Goal: Task Accomplishment & Management: Use online tool/utility

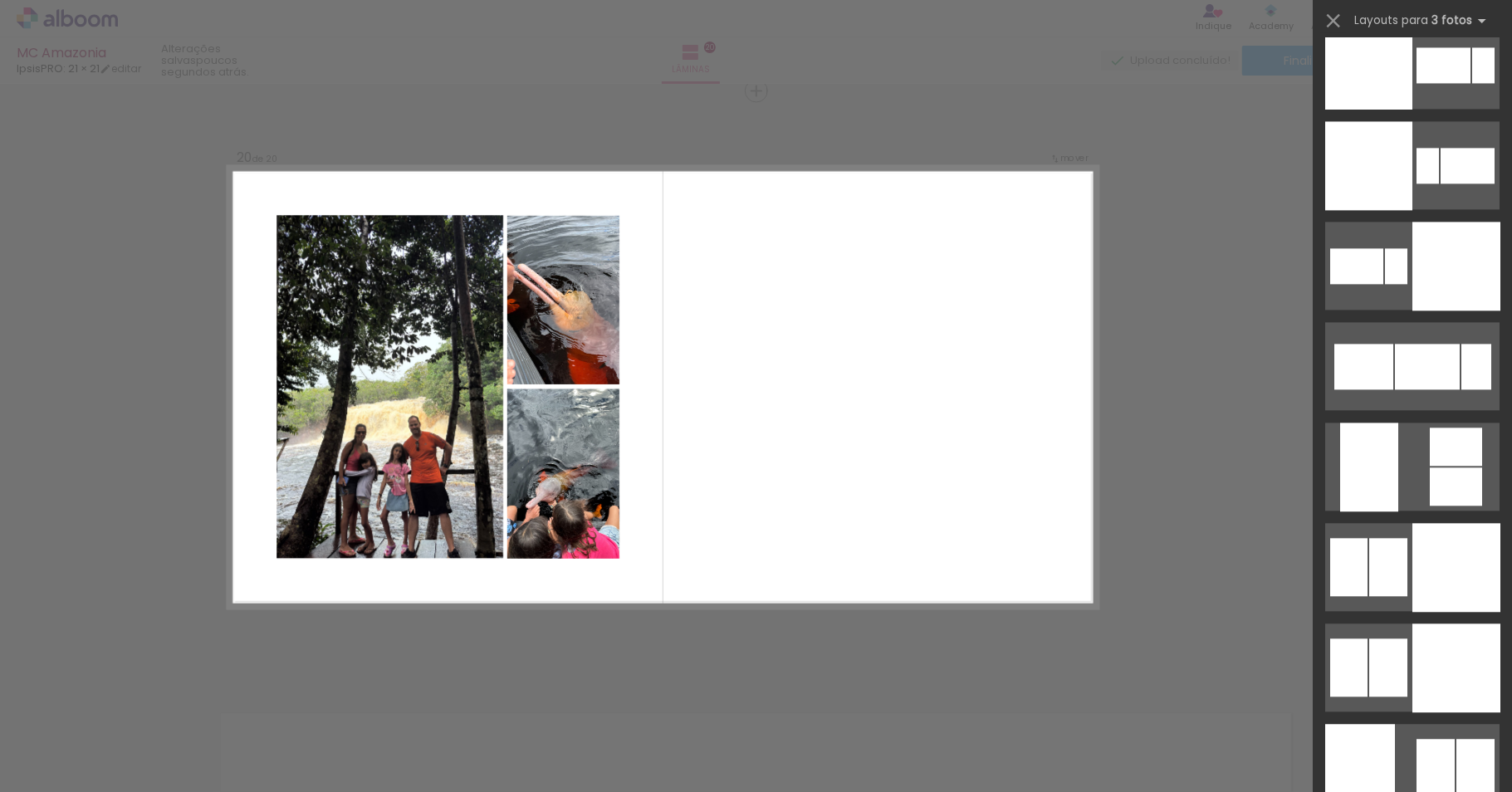
scroll to position [7293, 0]
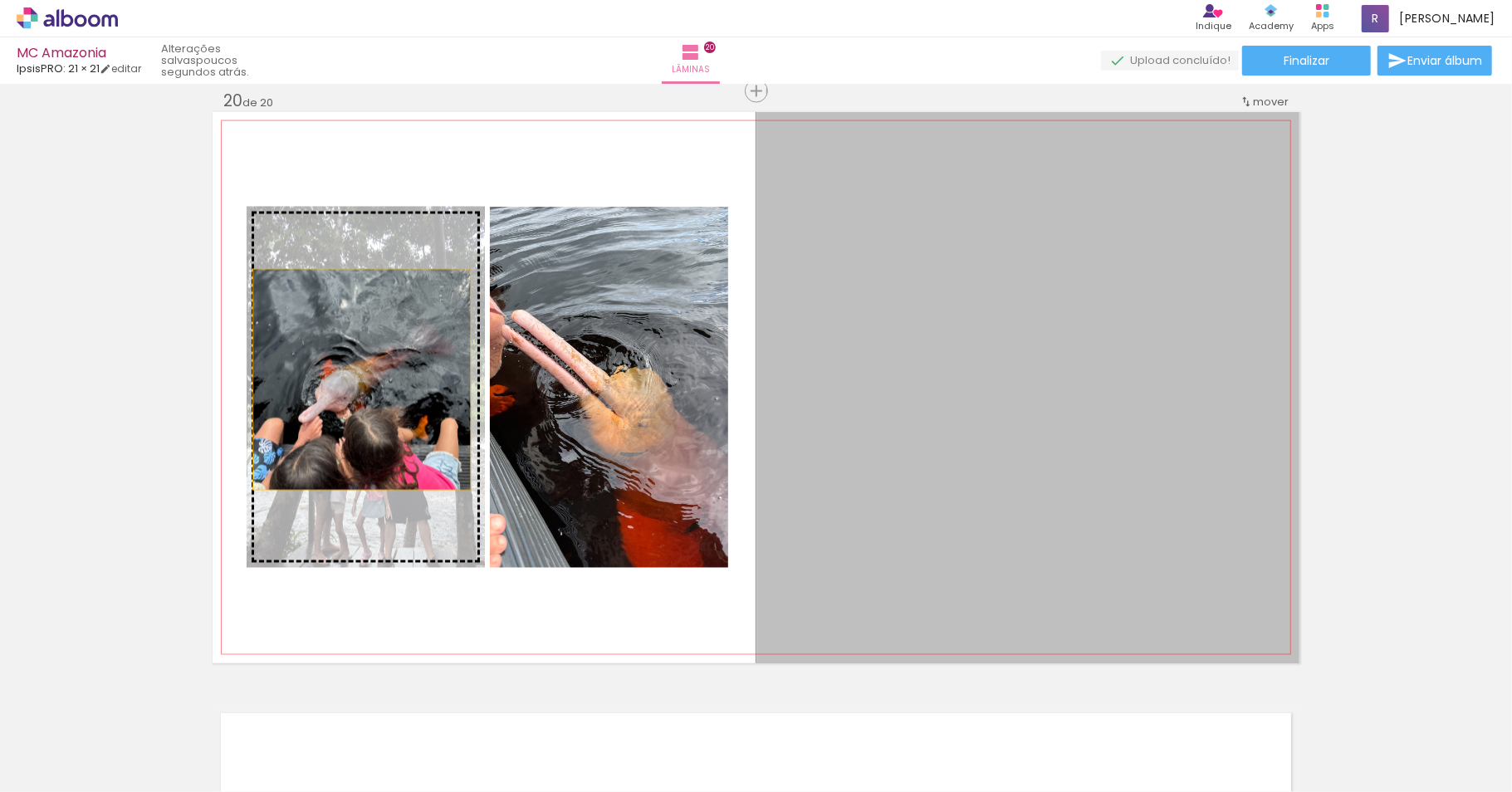
drag, startPoint x: 1005, startPoint y: 449, endPoint x: 354, endPoint y: 379, distance: 654.8
click at [0, 0] on slot at bounding box center [0, 0] width 0 height 0
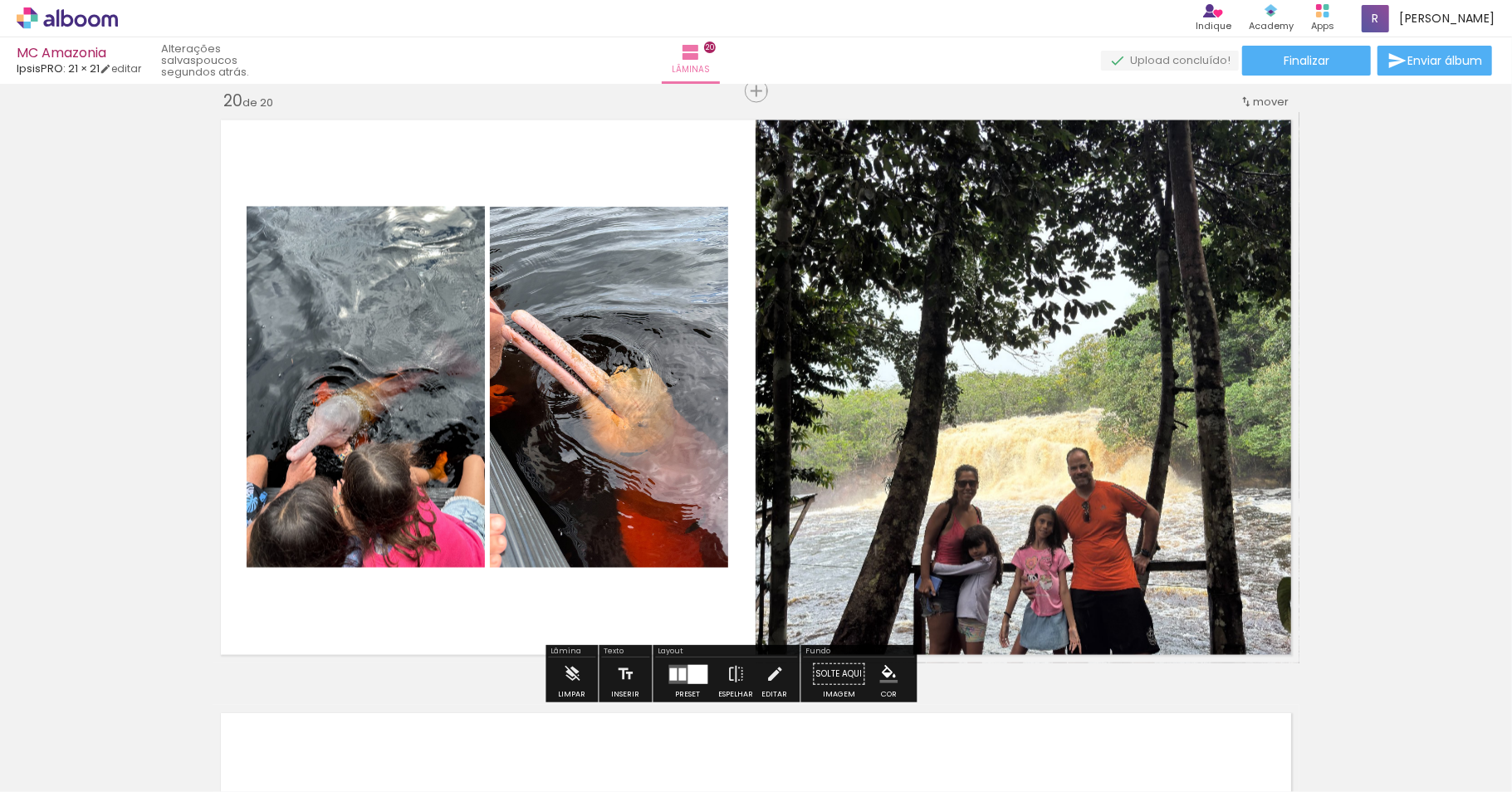
scroll to position [11401, 0]
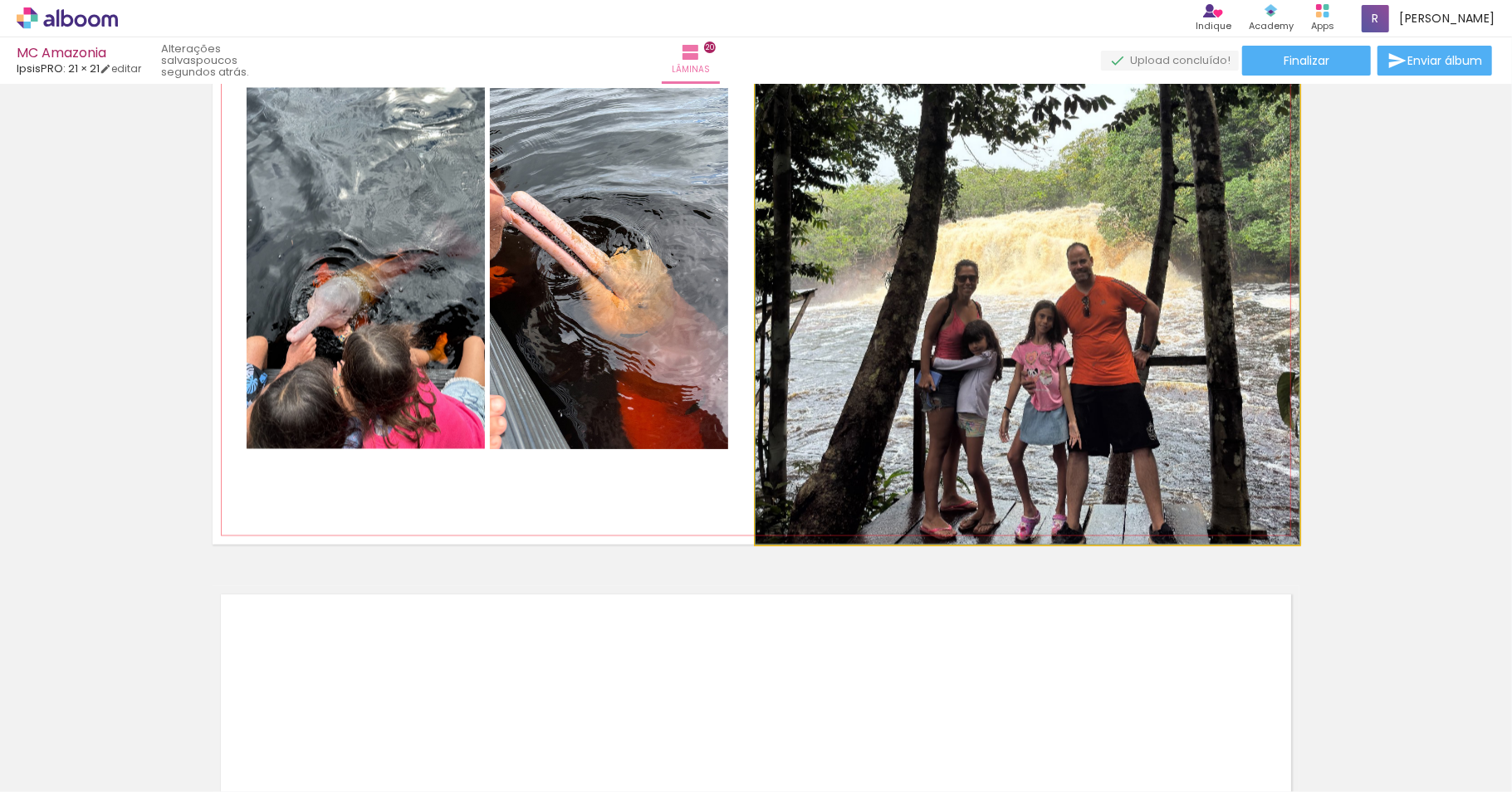
drag, startPoint x: 925, startPoint y: 416, endPoint x: 928, endPoint y: 316, distance: 100.0
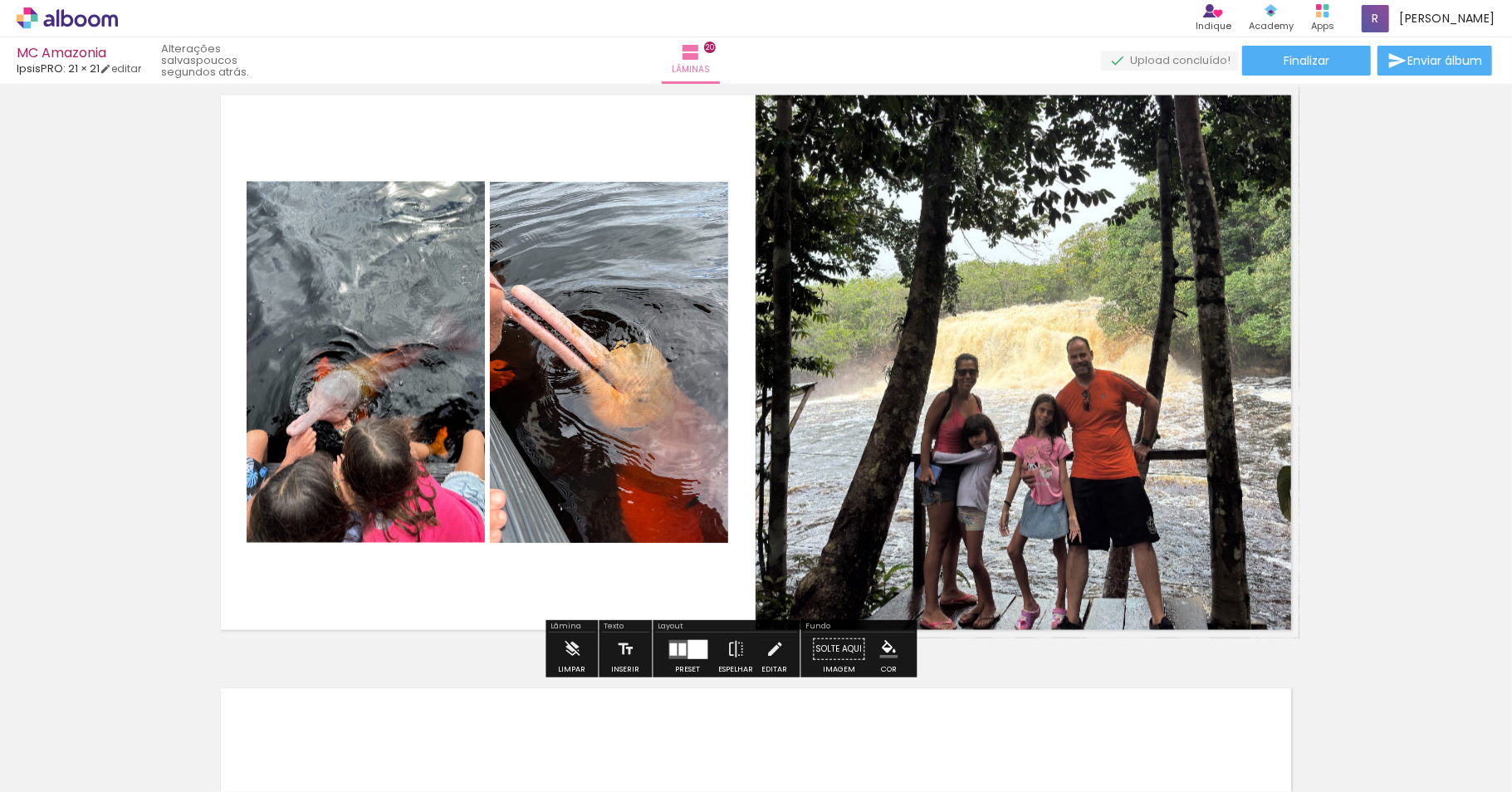
scroll to position [11404, 0]
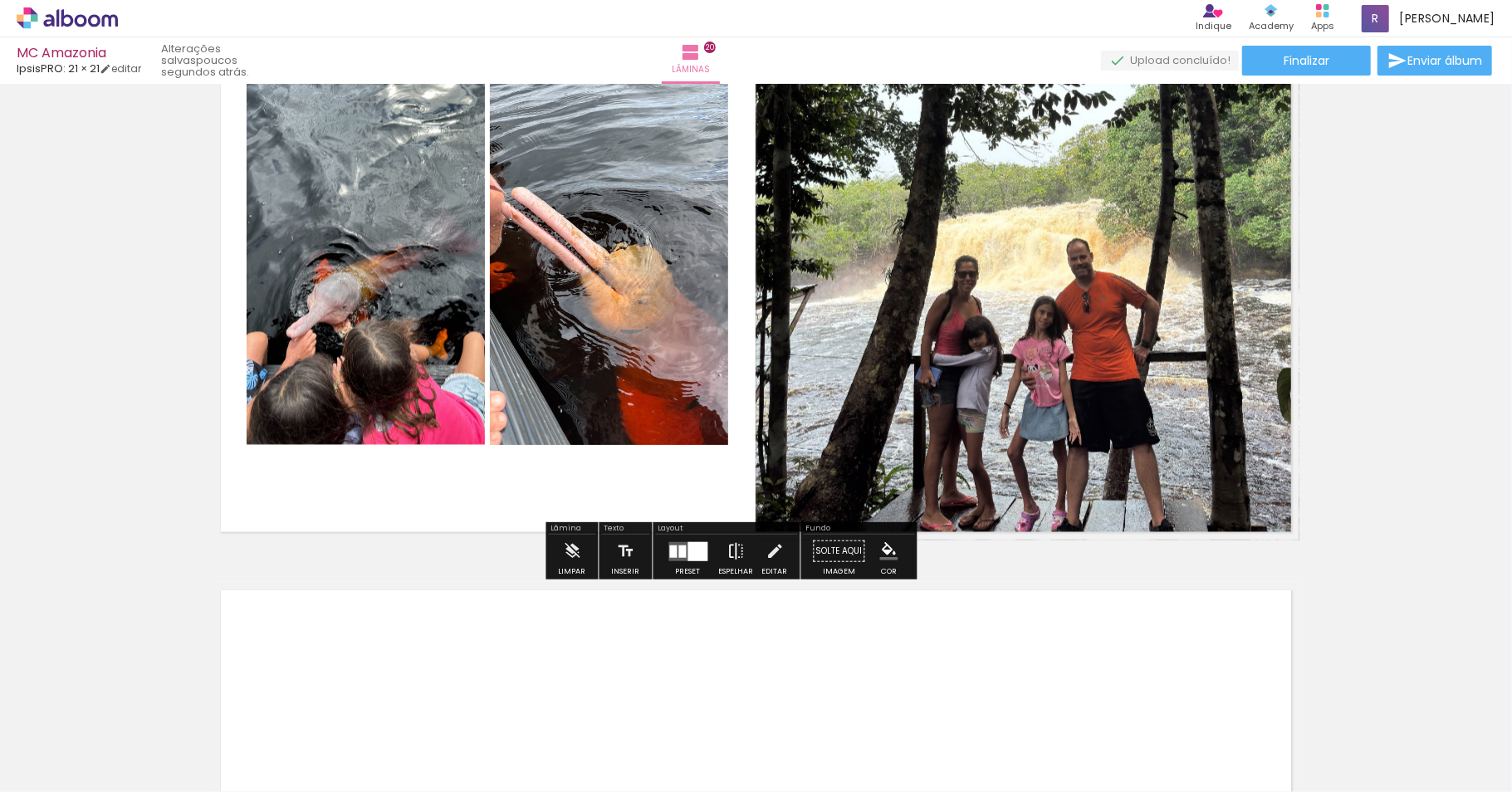
click at [746, 556] on iron-icon at bounding box center [736, 551] width 18 height 34
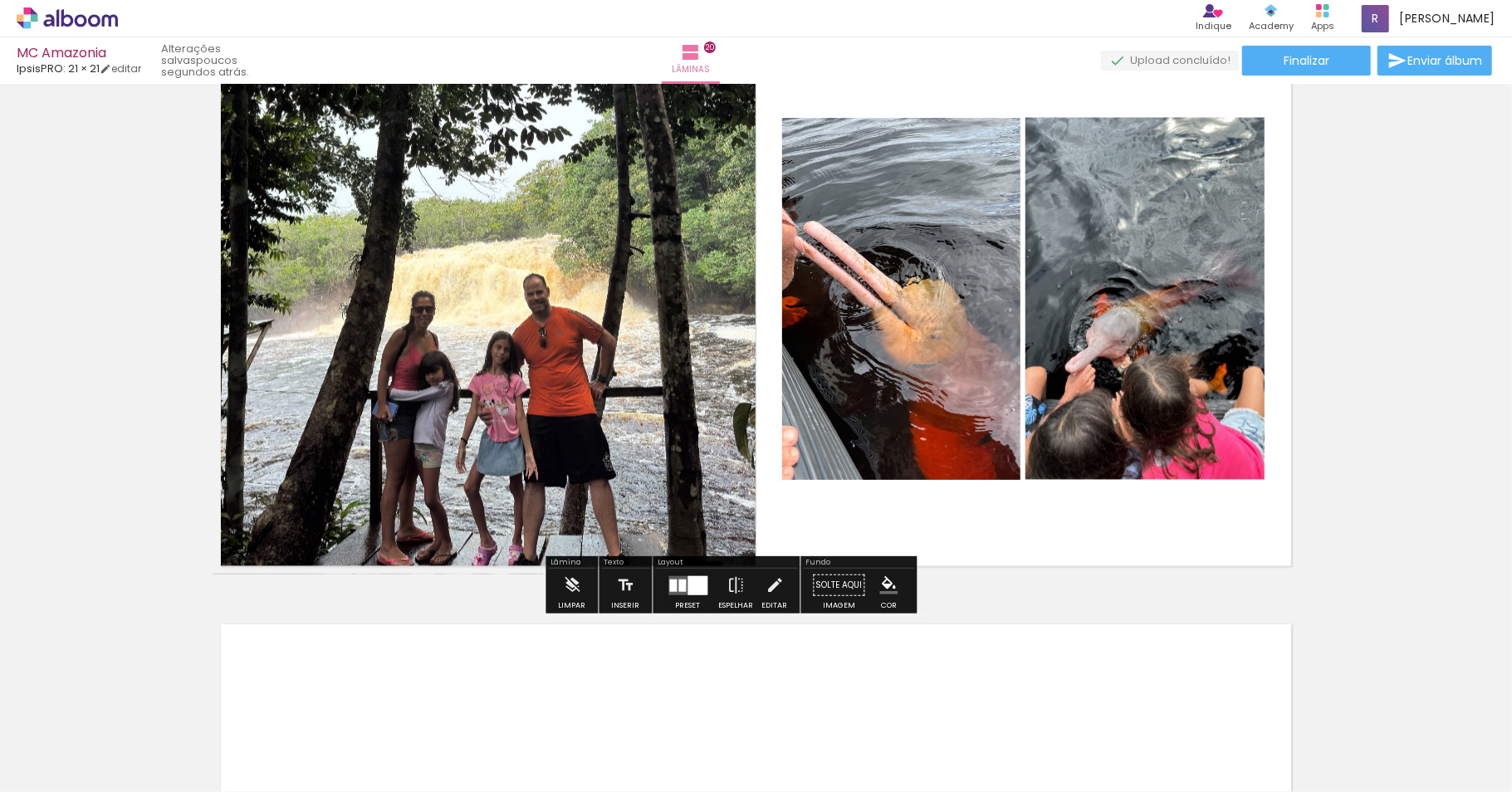
scroll to position [11139, 0]
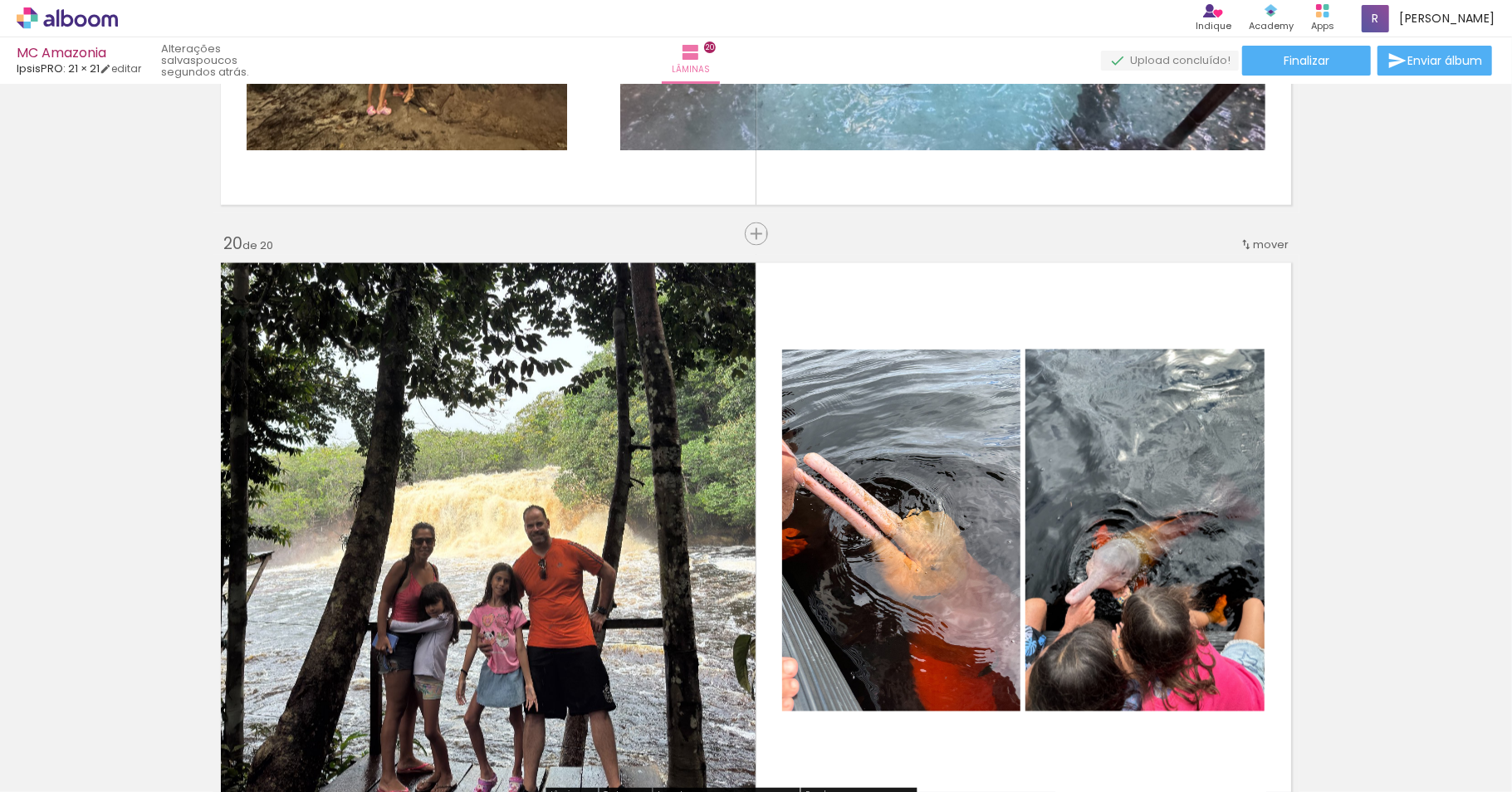
click at [965, 505] on quentale-photo at bounding box center [901, 530] width 238 height 362
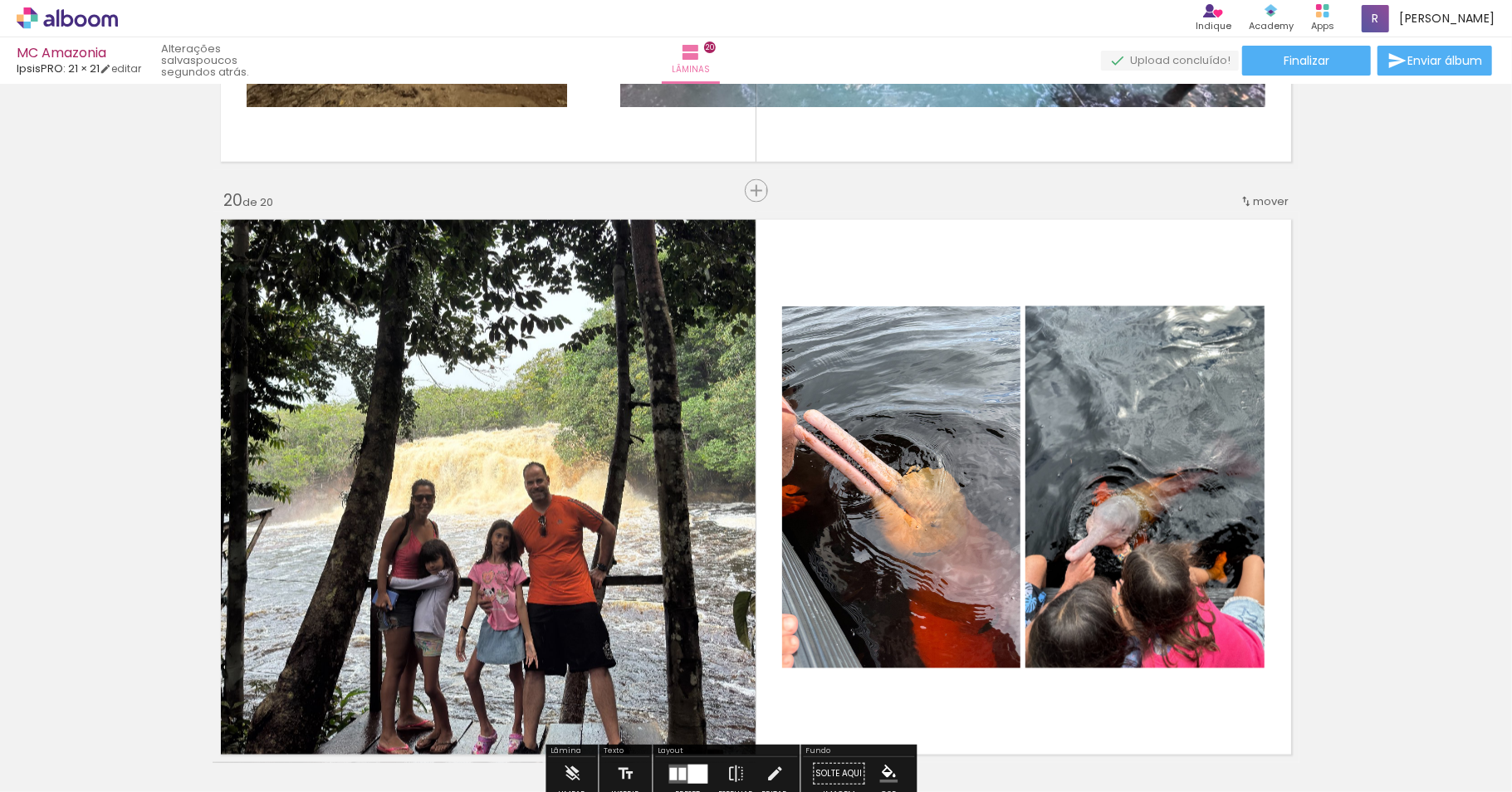
scroll to position [11241, 0]
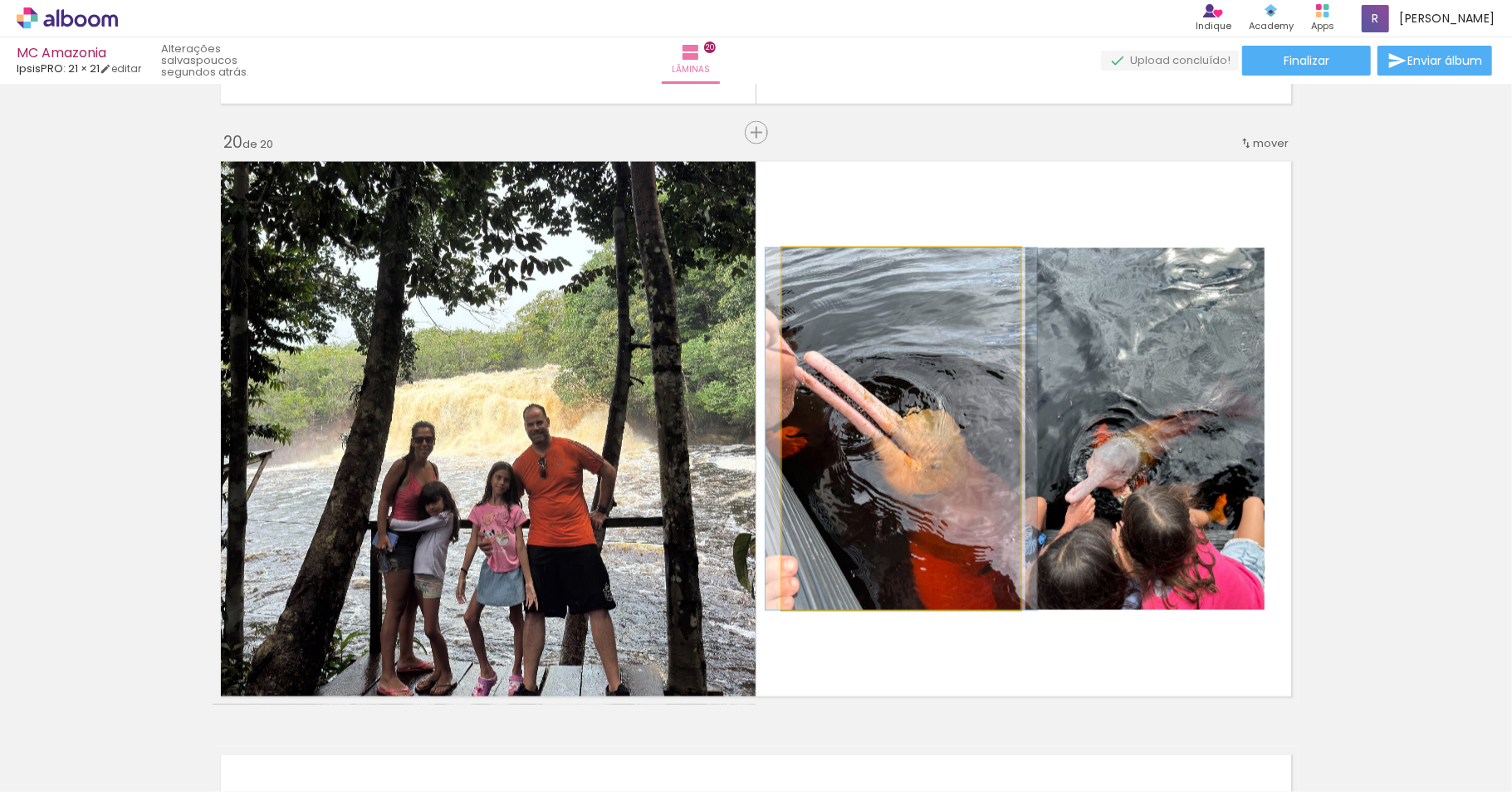
click at [911, 482] on quentale-photo at bounding box center [901, 429] width 238 height 362
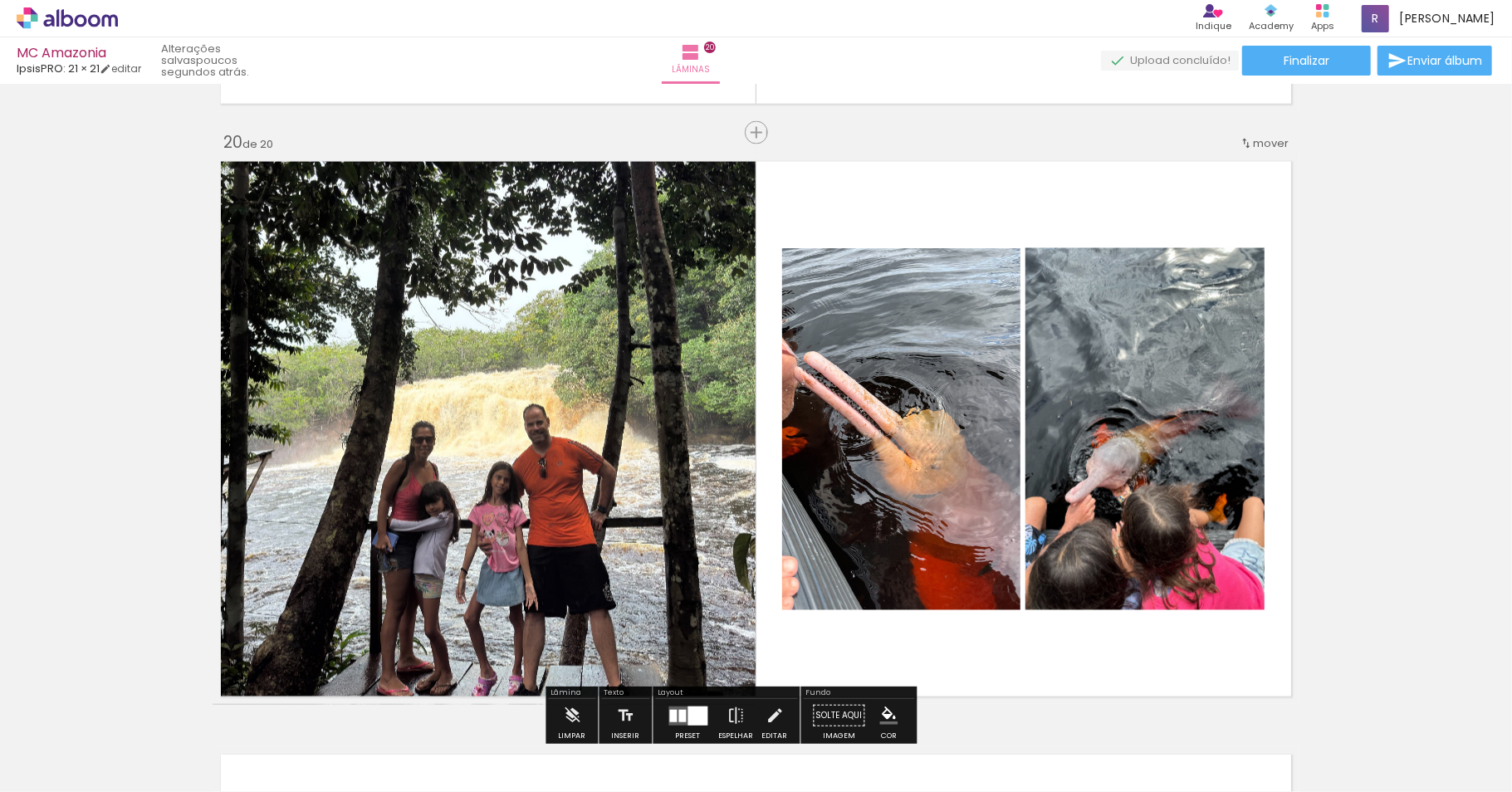
scroll to position [11391, 0]
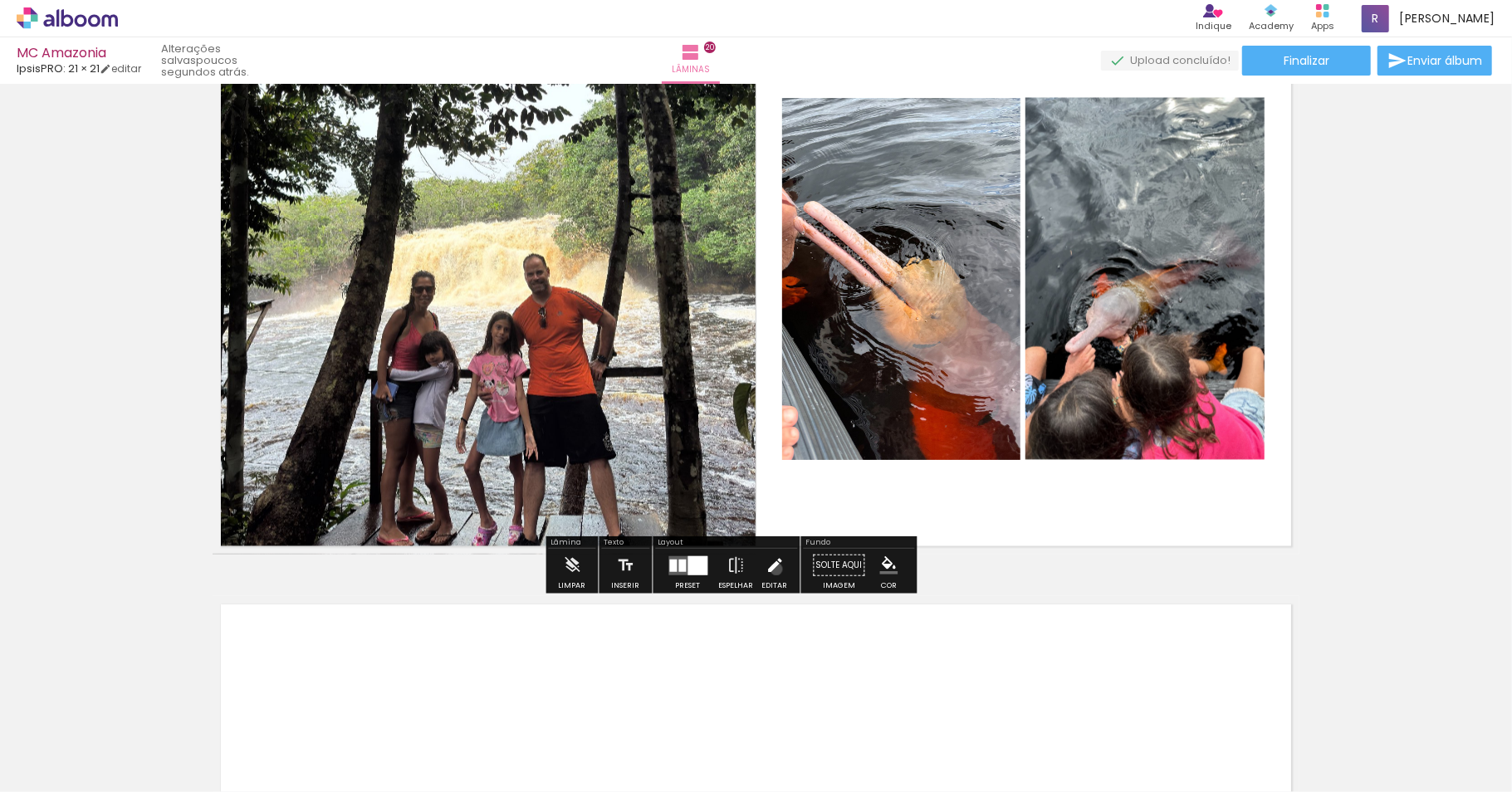
click at [784, 572] on iron-icon at bounding box center [775, 565] width 18 height 34
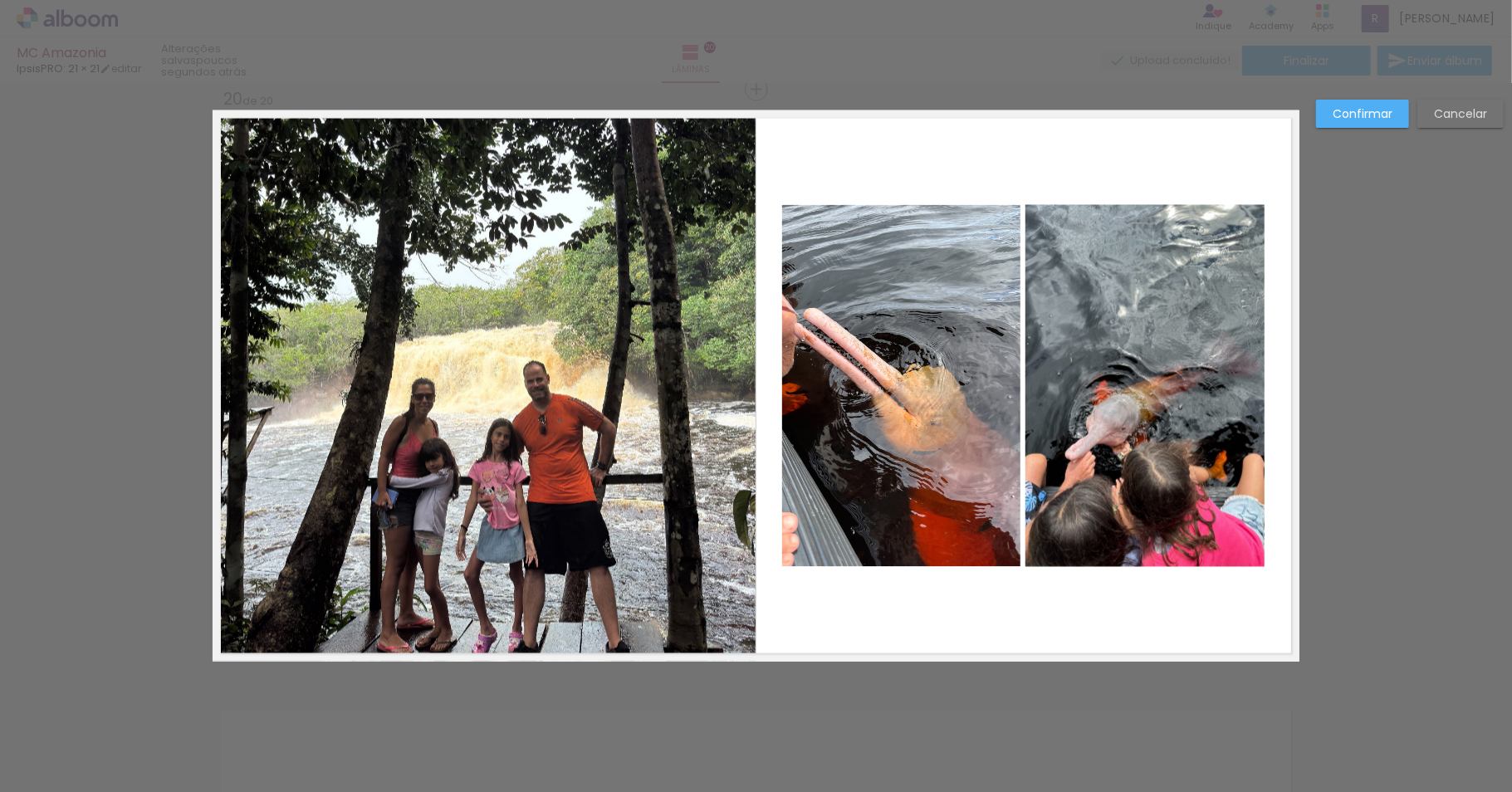
scroll to position [11282, 0]
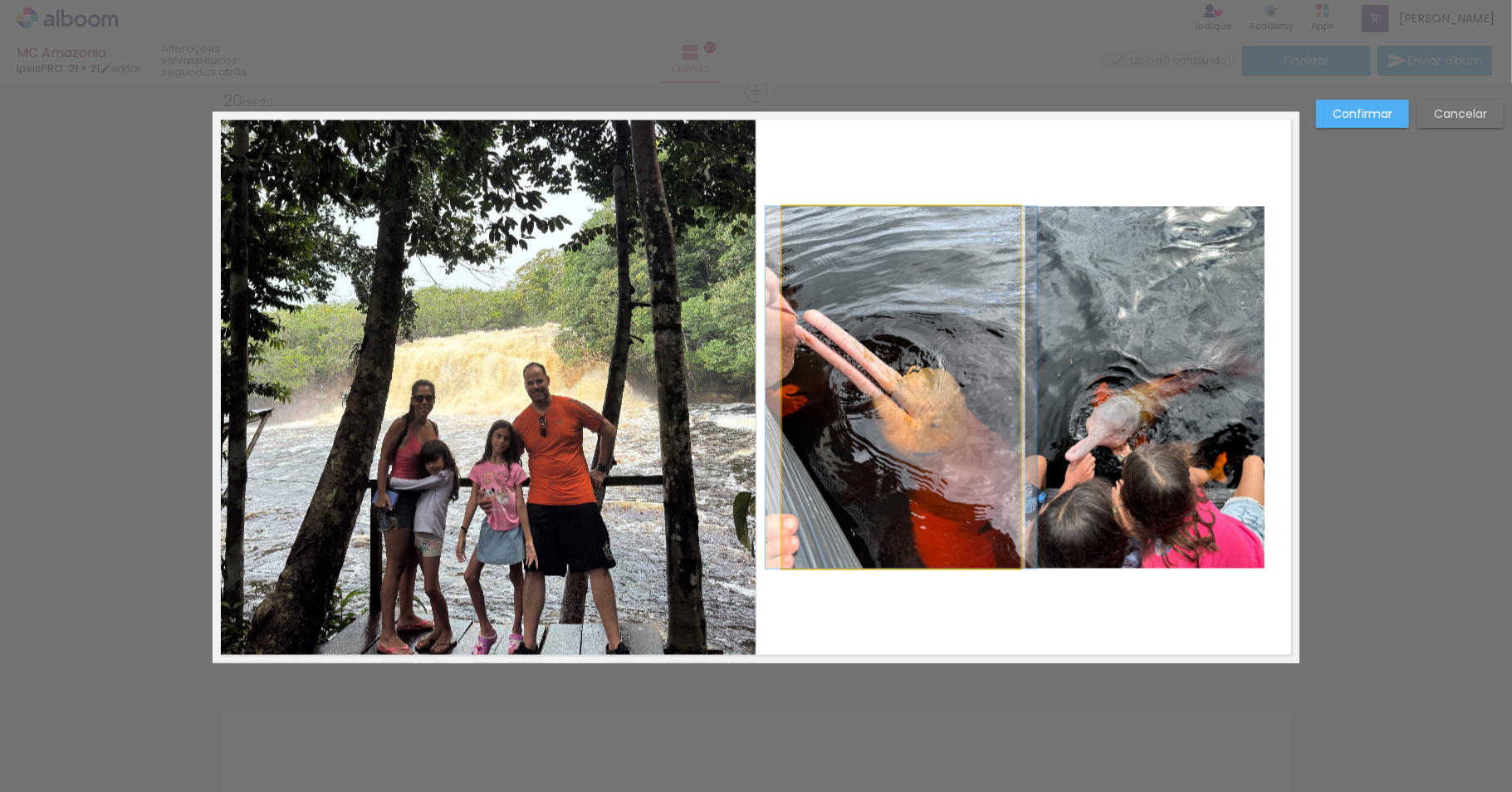
click at [916, 414] on quentale-photo at bounding box center [901, 387] width 238 height 362
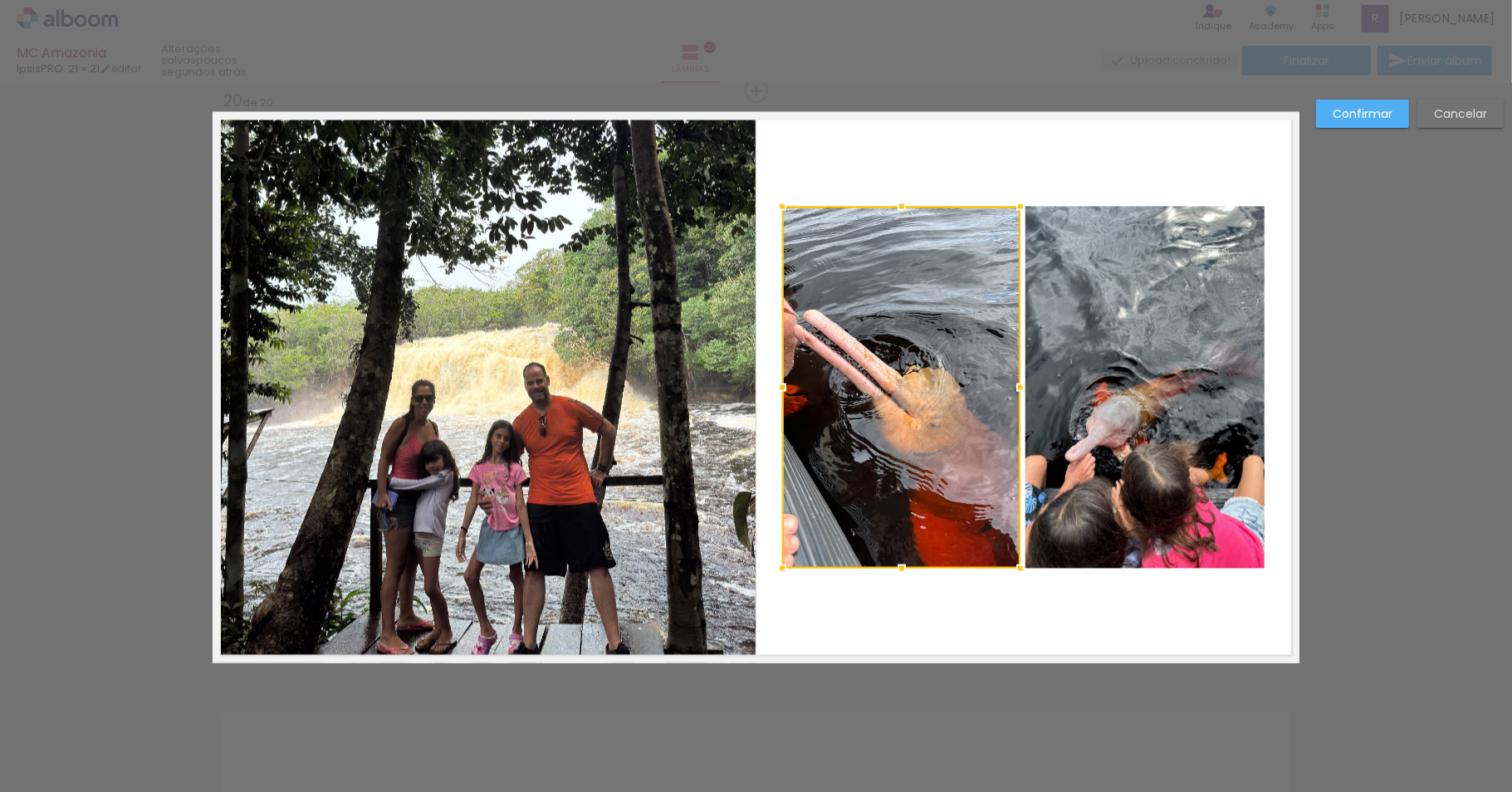
click at [1163, 346] on quentale-photo at bounding box center [1145, 387] width 239 height 362
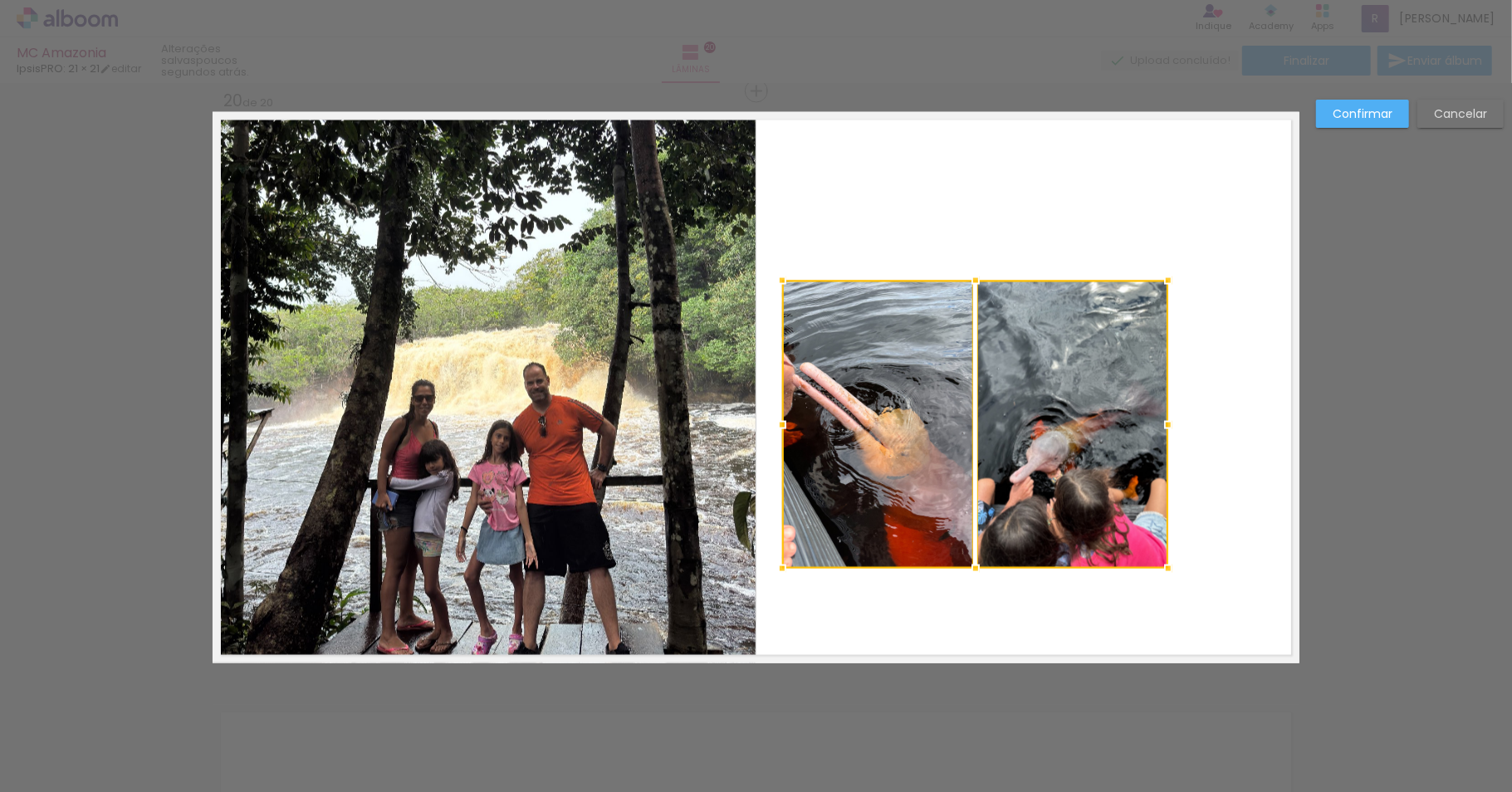
drag, startPoint x: 1255, startPoint y: 204, endPoint x: 1159, endPoint y: 277, distance: 120.6
click at [1159, 277] on div at bounding box center [1167, 280] width 34 height 34
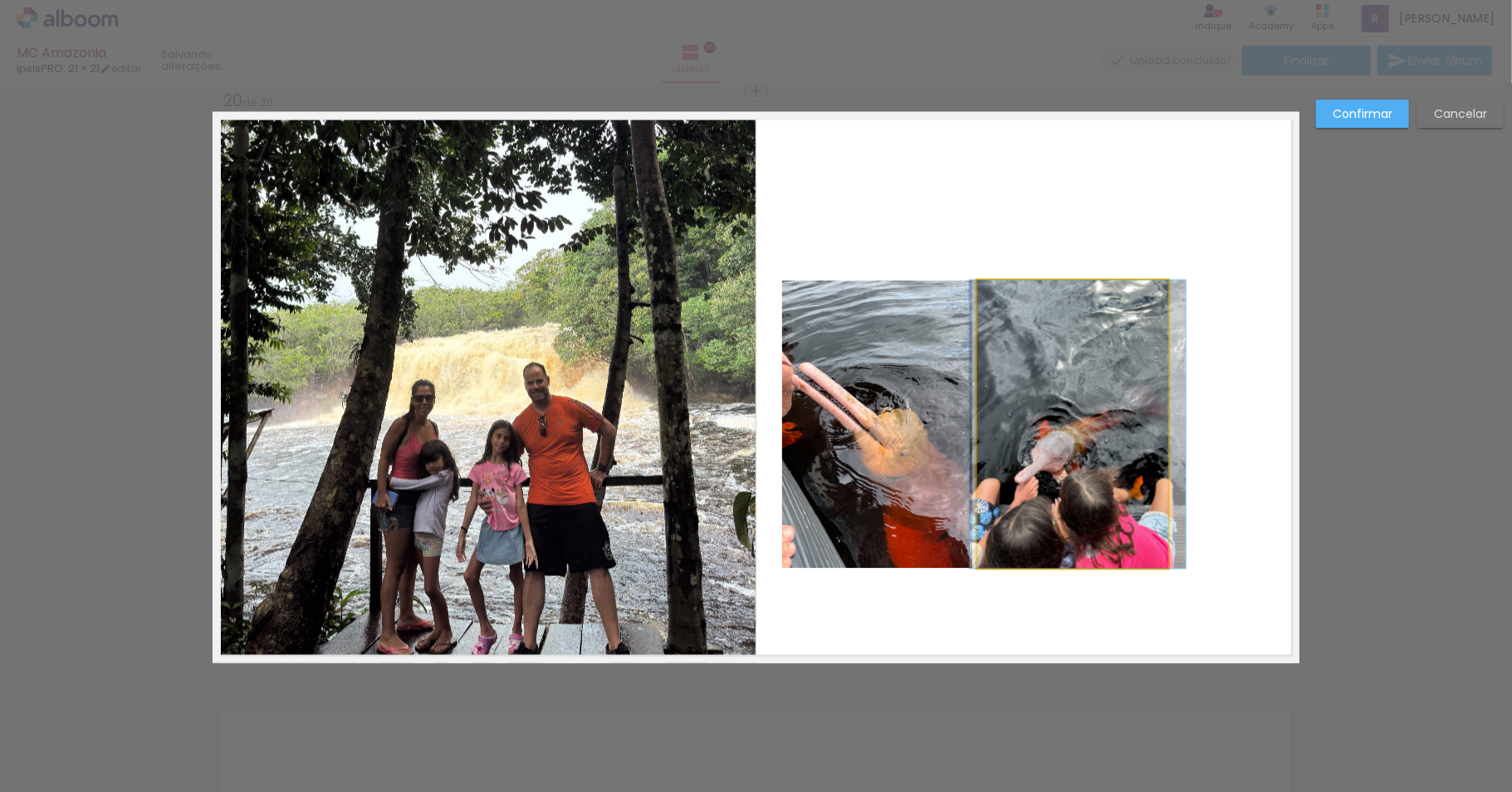
drag, startPoint x: 1056, startPoint y: 446, endPoint x: 1061, endPoint y: 425, distance: 21.6
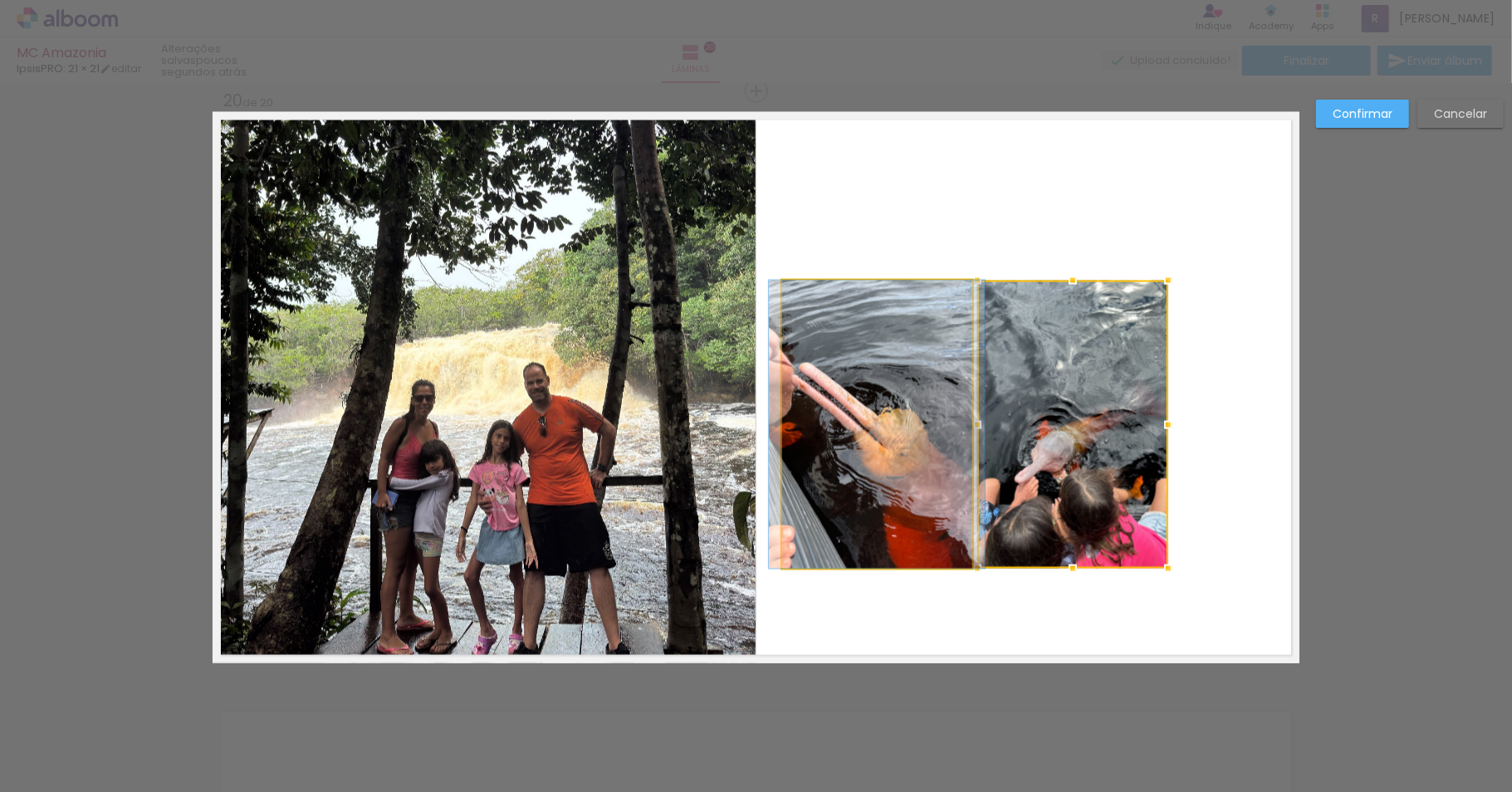
click at [898, 386] on quentale-photo at bounding box center [876, 425] width 190 height 288
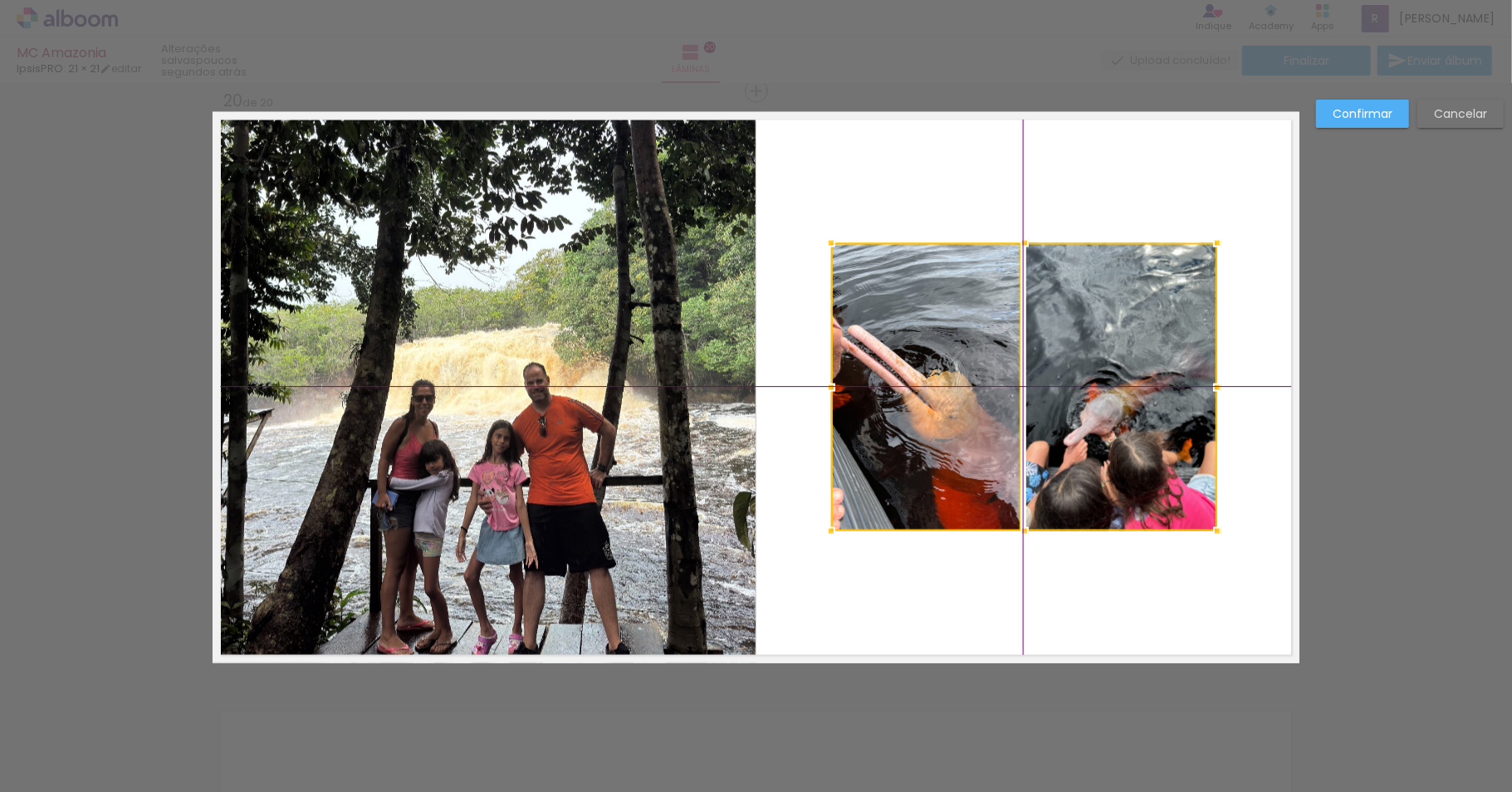
drag, startPoint x: 1033, startPoint y: 386, endPoint x: 1090, endPoint y: 360, distance: 62.6
click at [1090, 360] on div at bounding box center [1024, 387] width 386 height 288
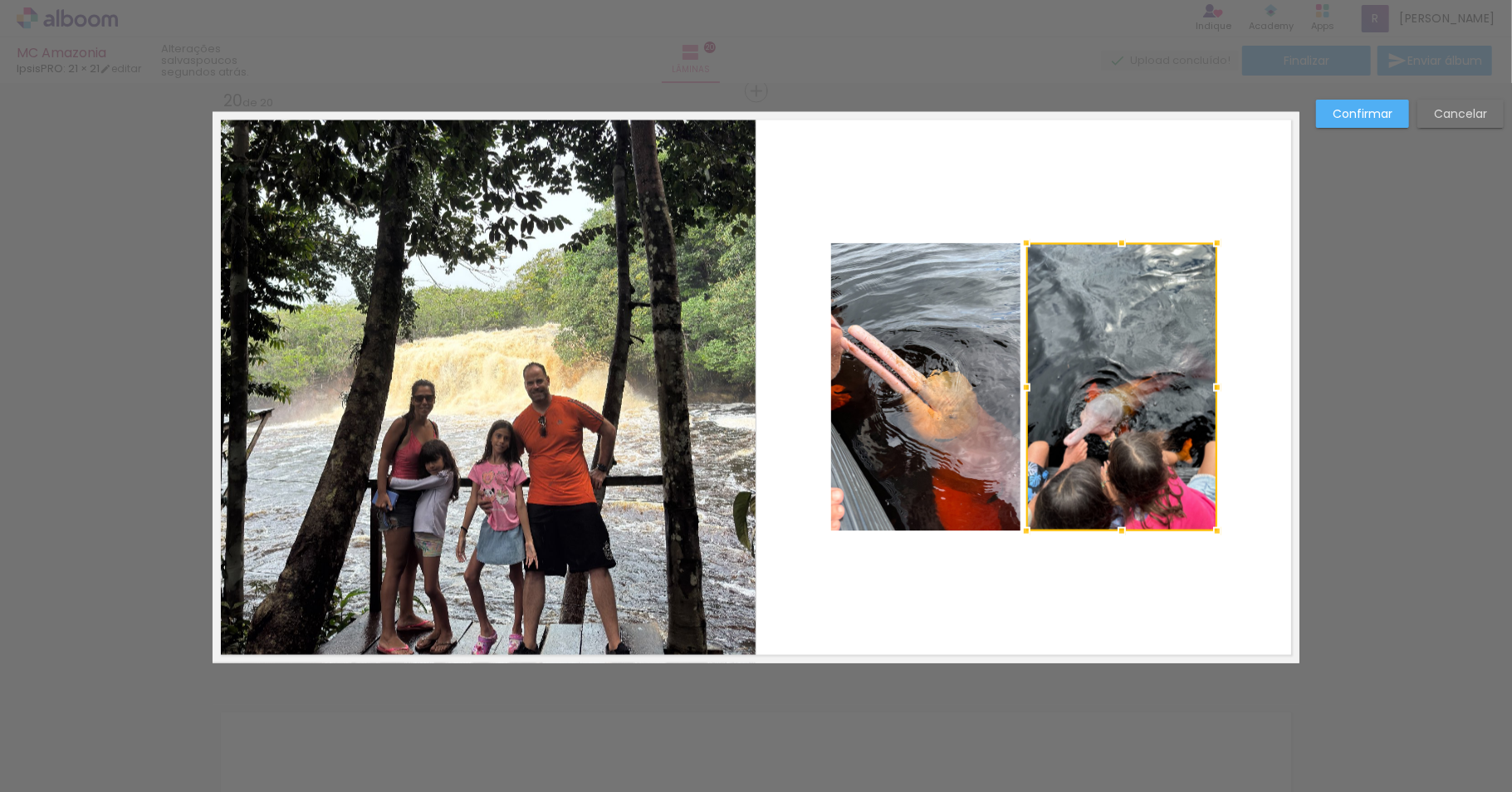
click at [1099, 603] on quentale-layouter at bounding box center [756, 387] width 1086 height 551
click at [0, 0] on slot "Confirmar" at bounding box center [0, 0] width 0 height 0
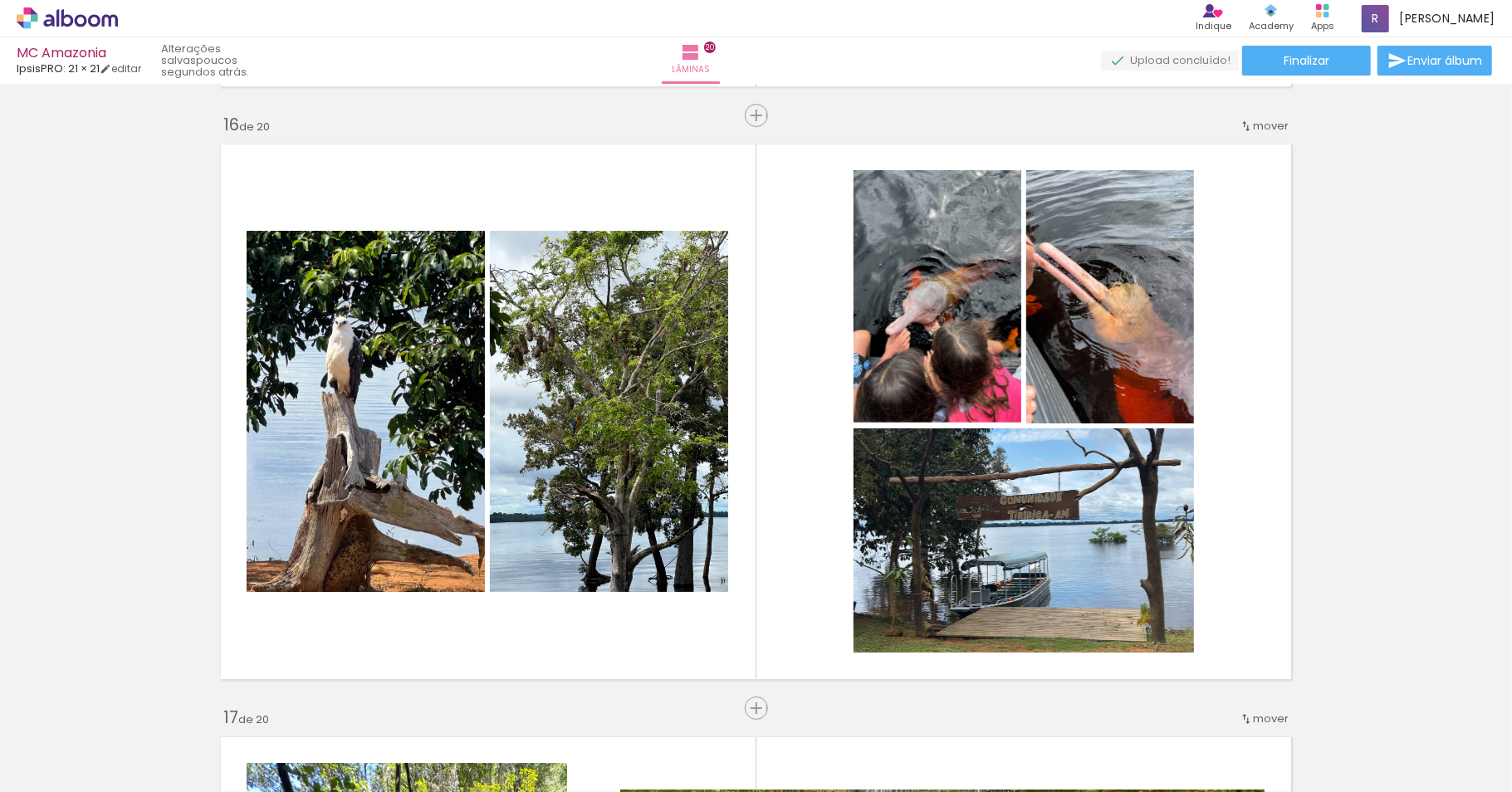
scroll to position [8968, 0]
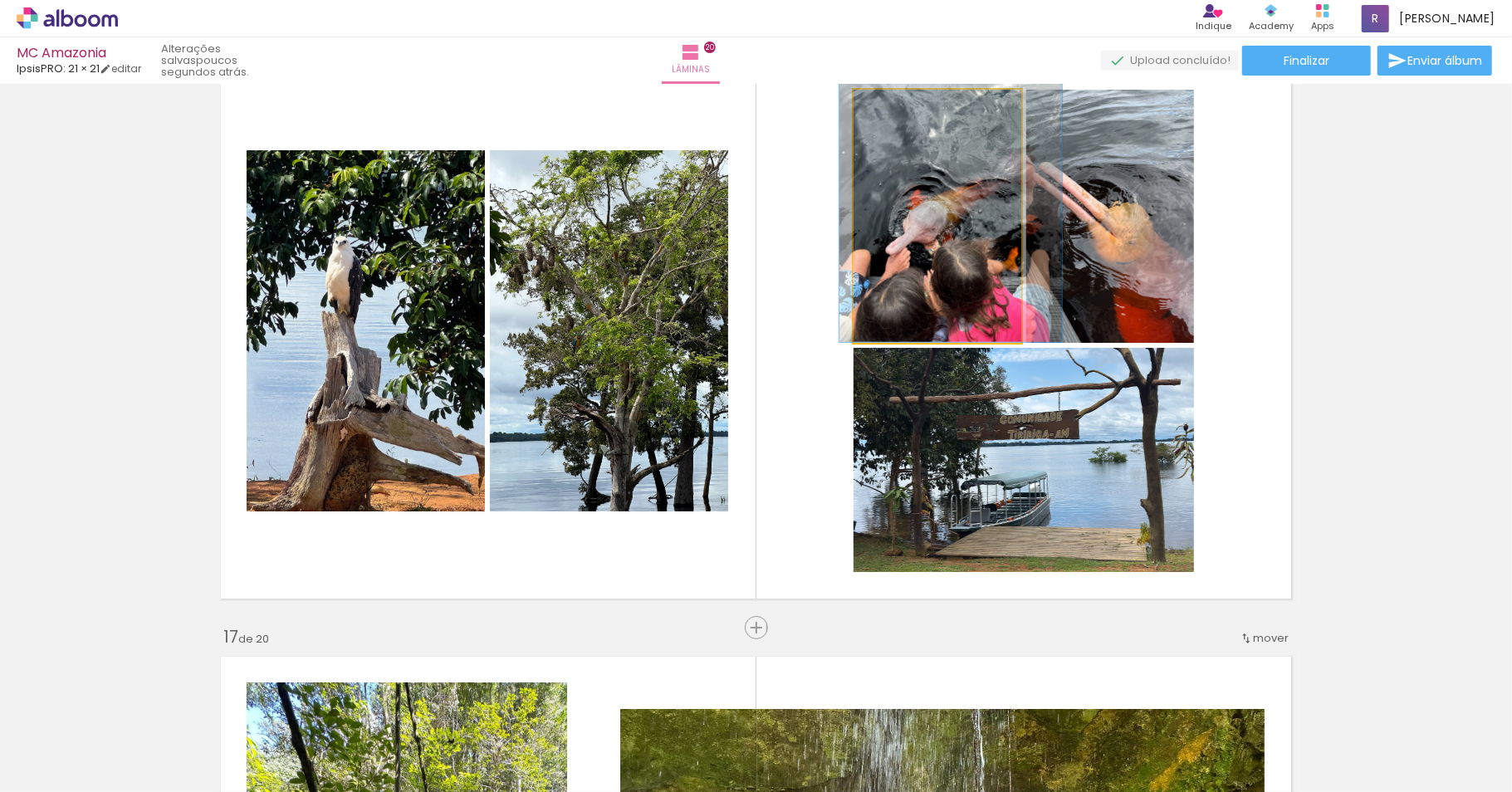
click at [914, 236] on quentale-photo at bounding box center [937, 216] width 167 height 253
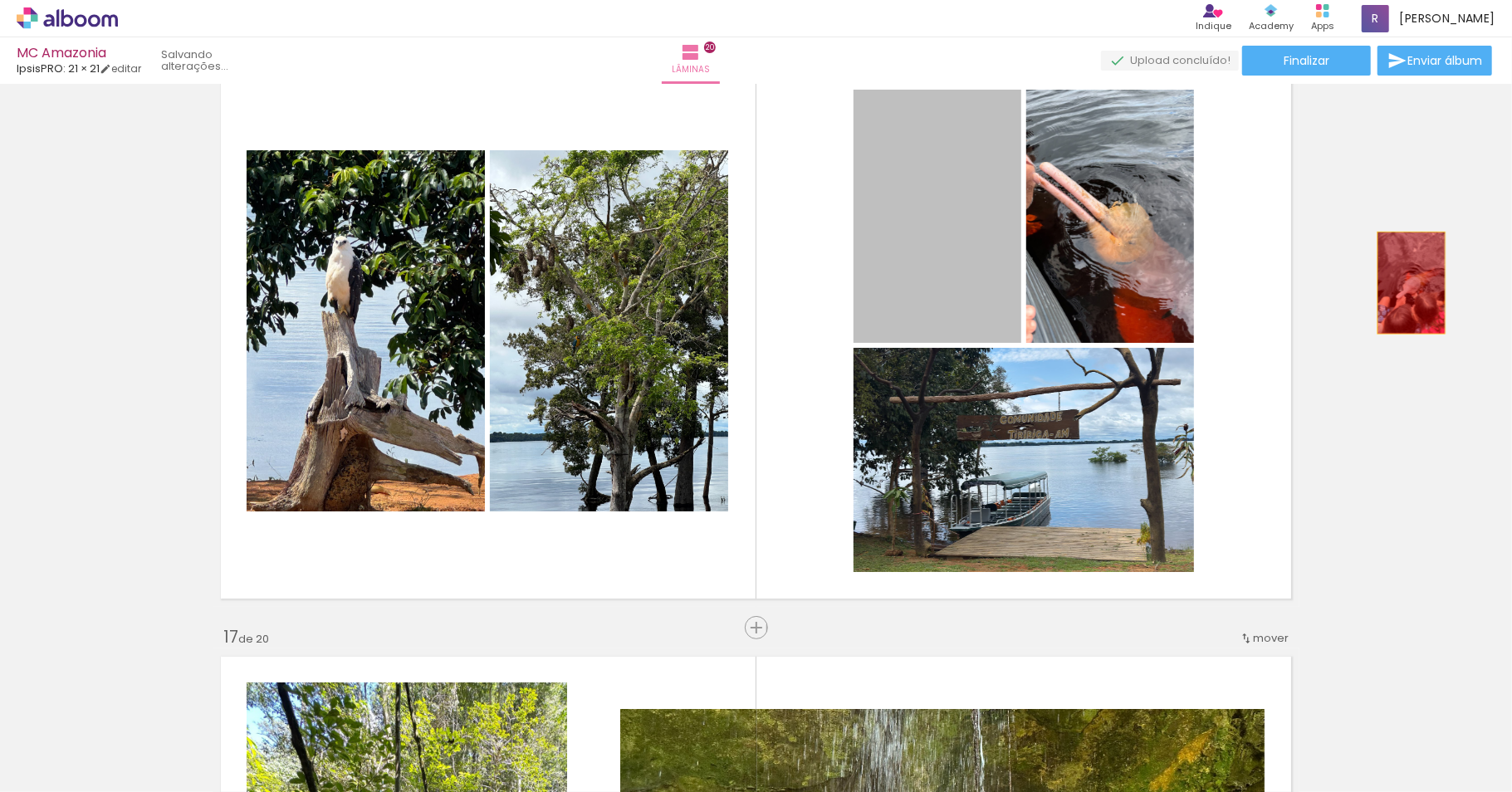
drag, startPoint x: 914, startPoint y: 236, endPoint x: 1403, endPoint y: 282, distance: 491.2
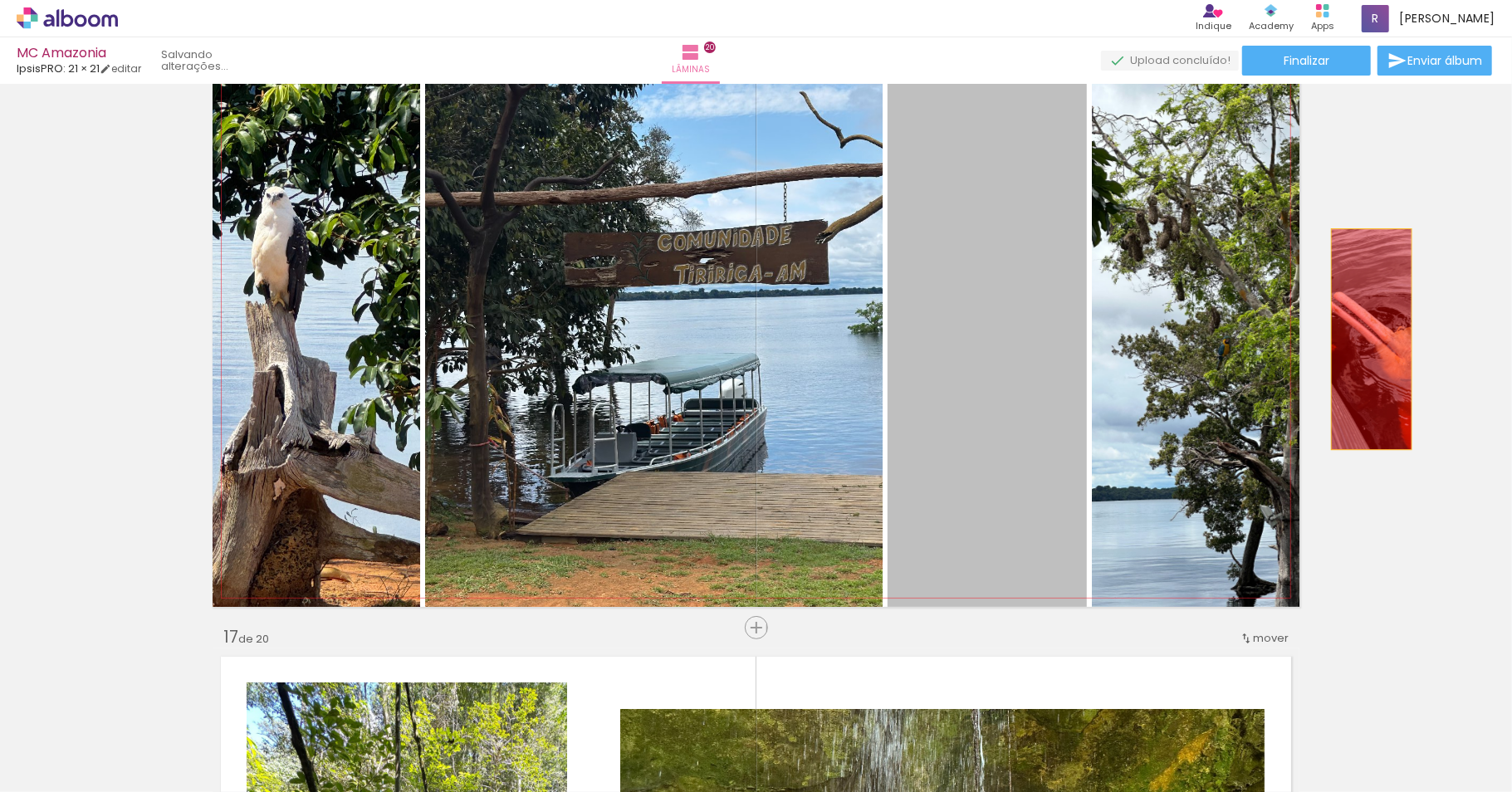
drag, startPoint x: 1006, startPoint y: 366, endPoint x: 1363, endPoint y: 338, distance: 358.1
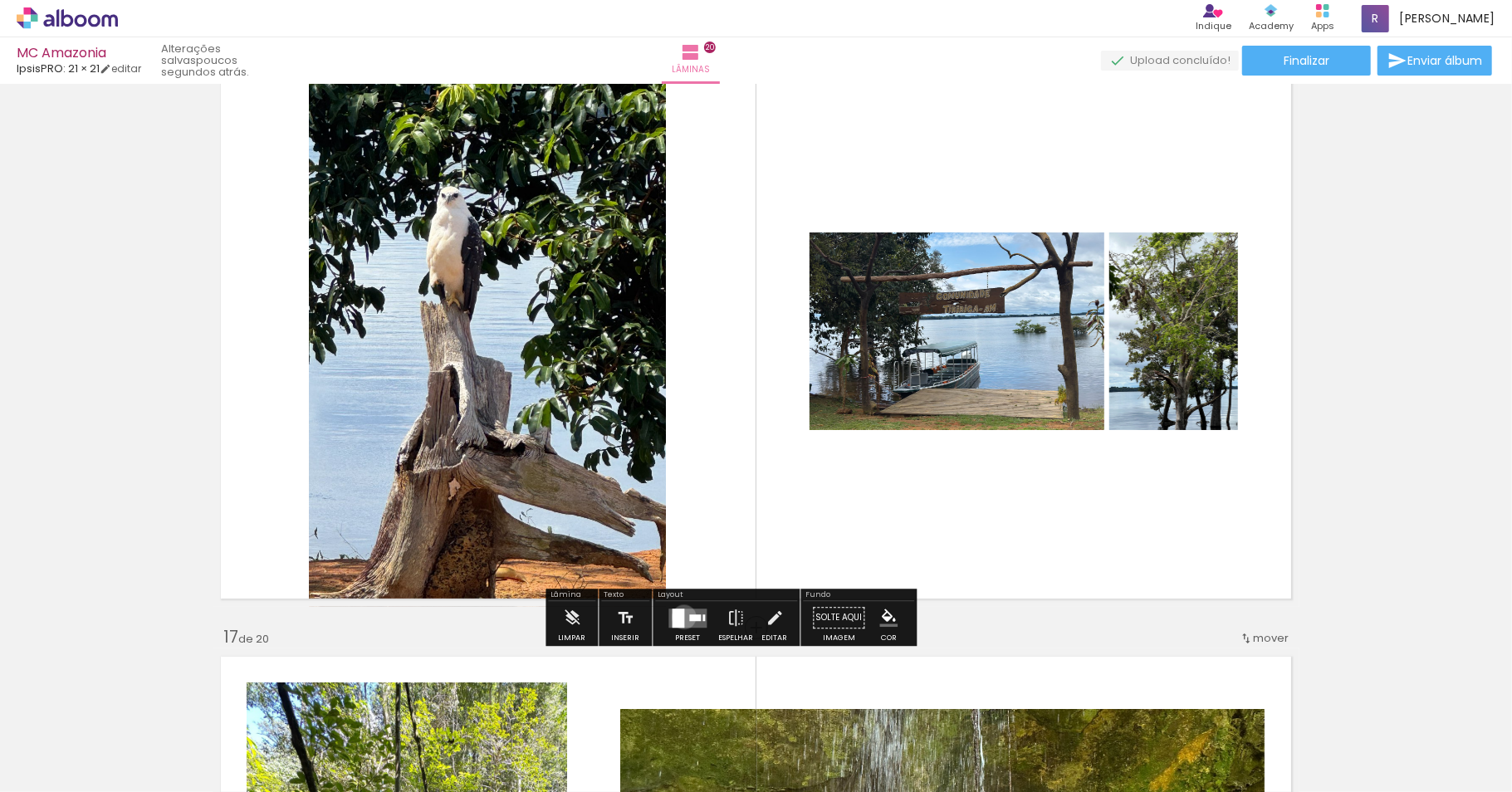
click at [685, 619] on div at bounding box center [679, 617] width 13 height 19
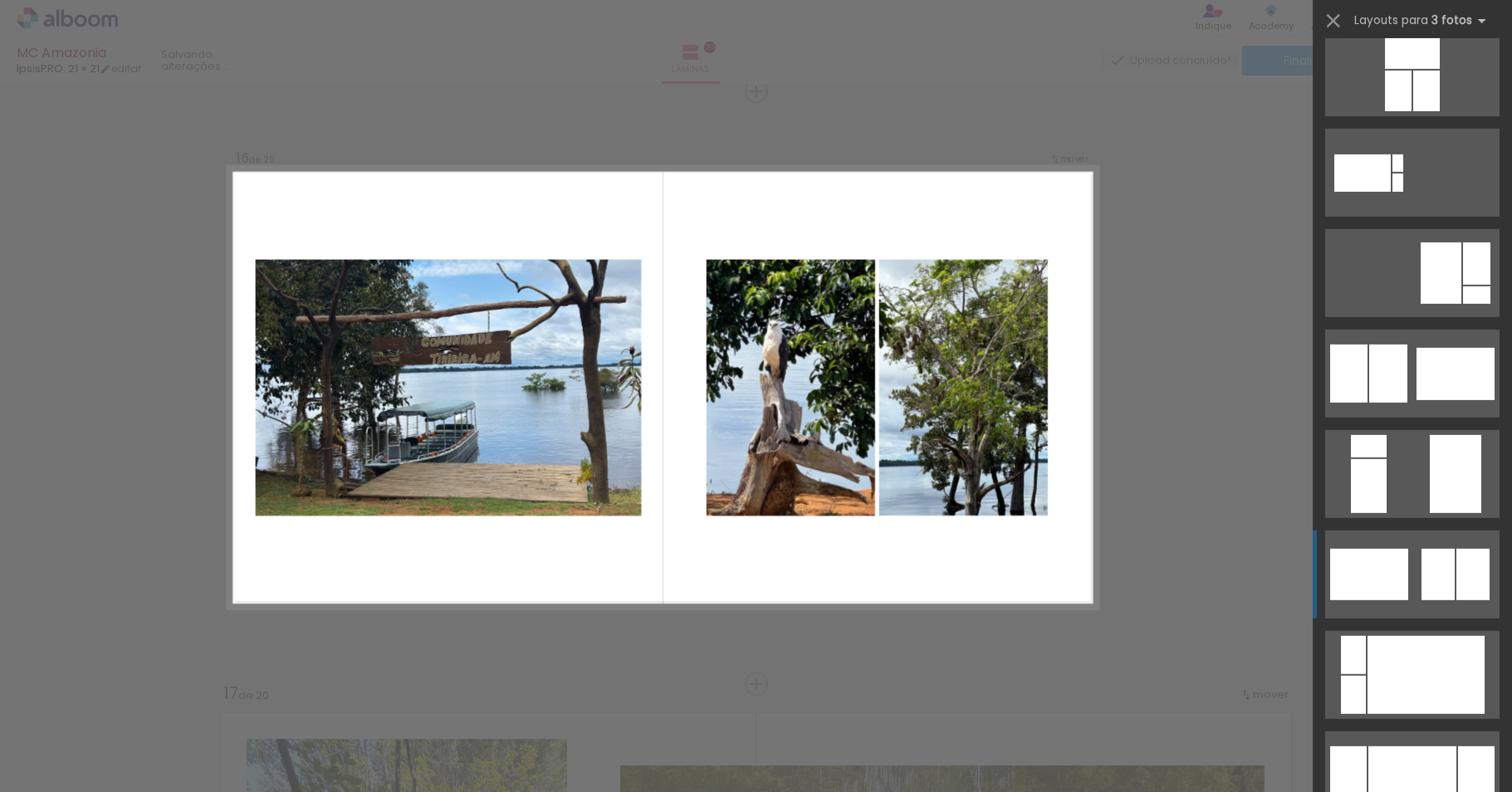
scroll to position [617, 0]
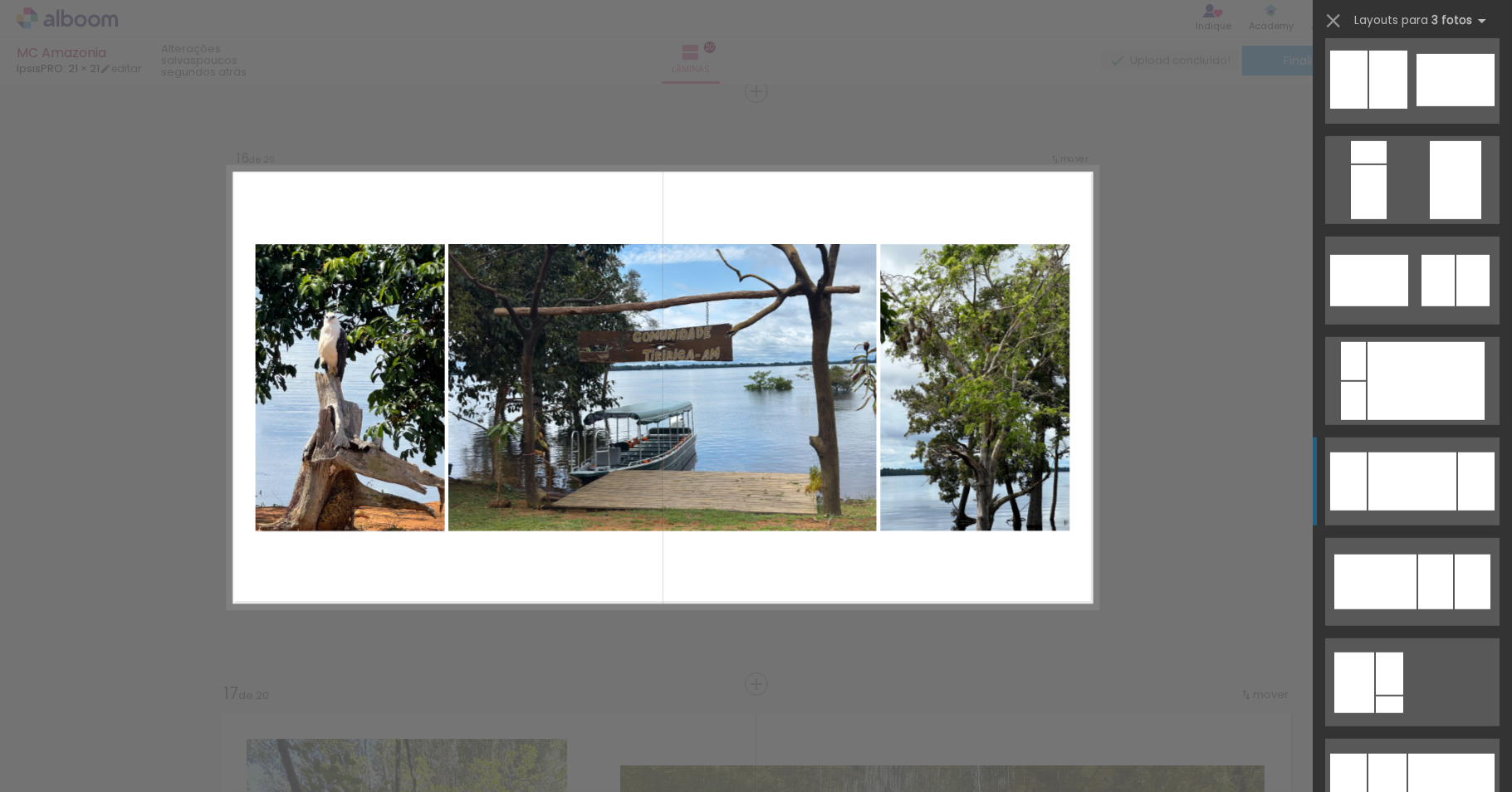
click at [1438, 479] on div at bounding box center [1412, 482] width 88 height 58
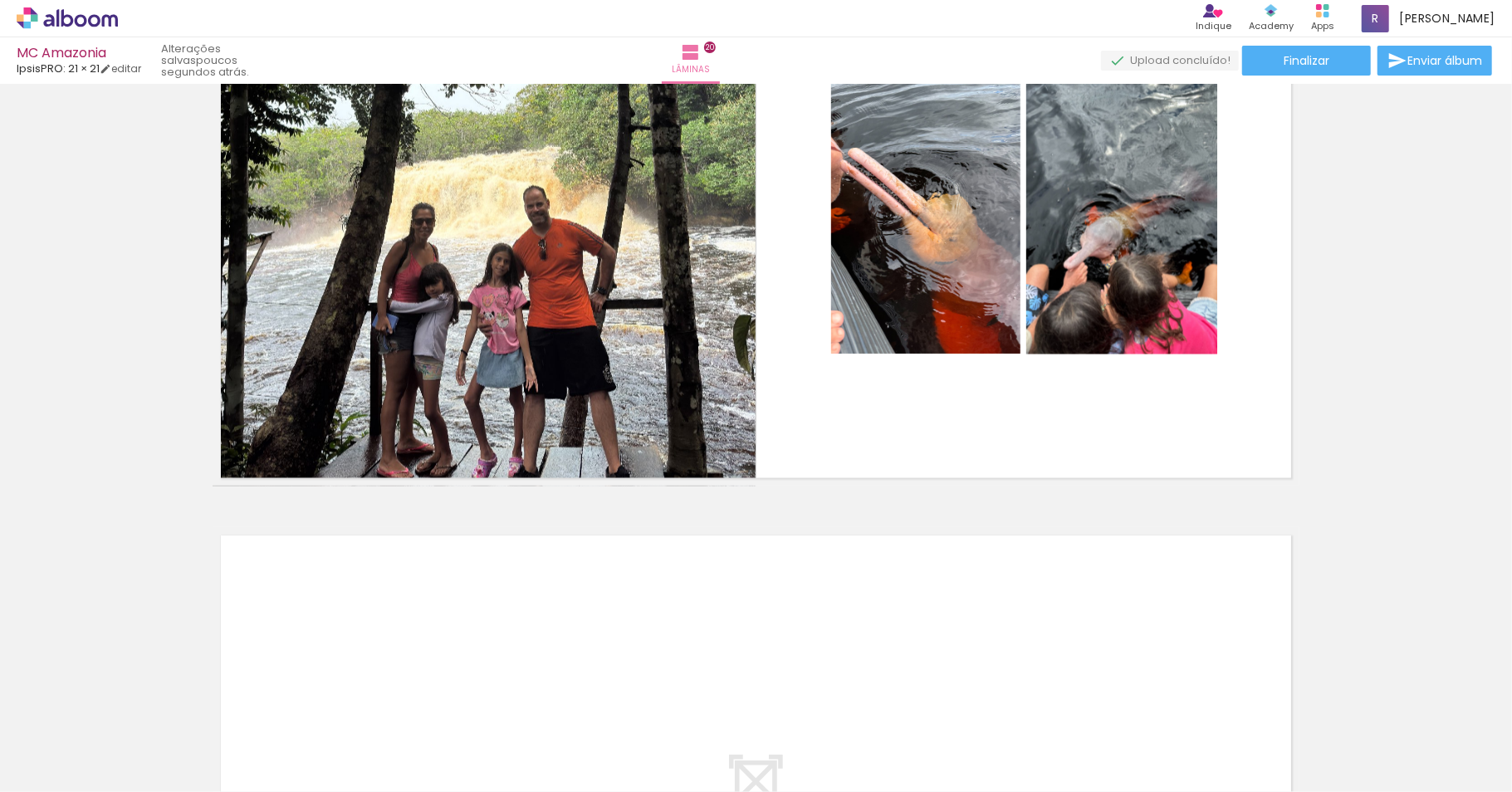
scroll to position [11081, 0]
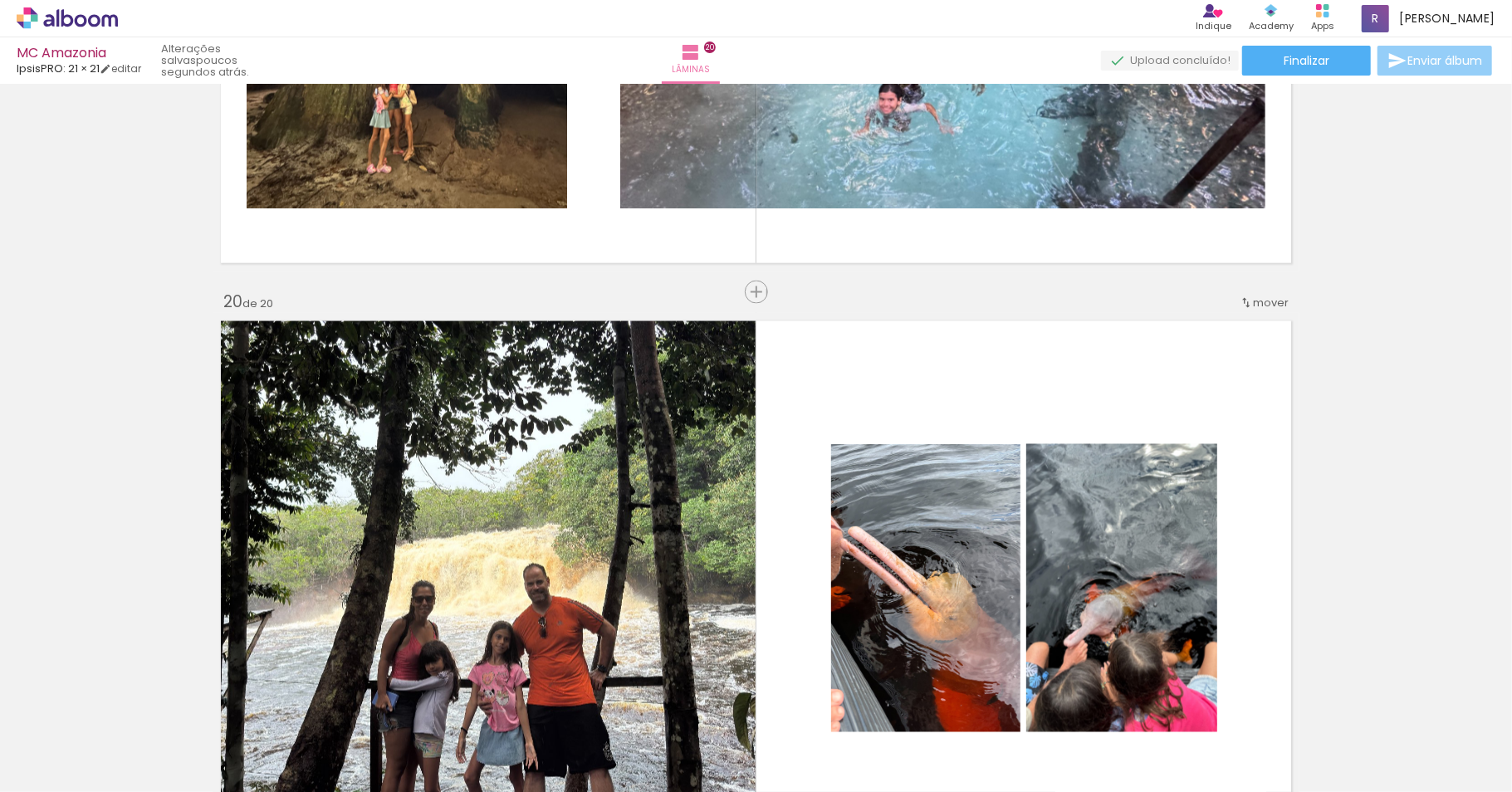
click at [1443, 55] on span "Enviar álbum" at bounding box center [1444, 60] width 75 height 12
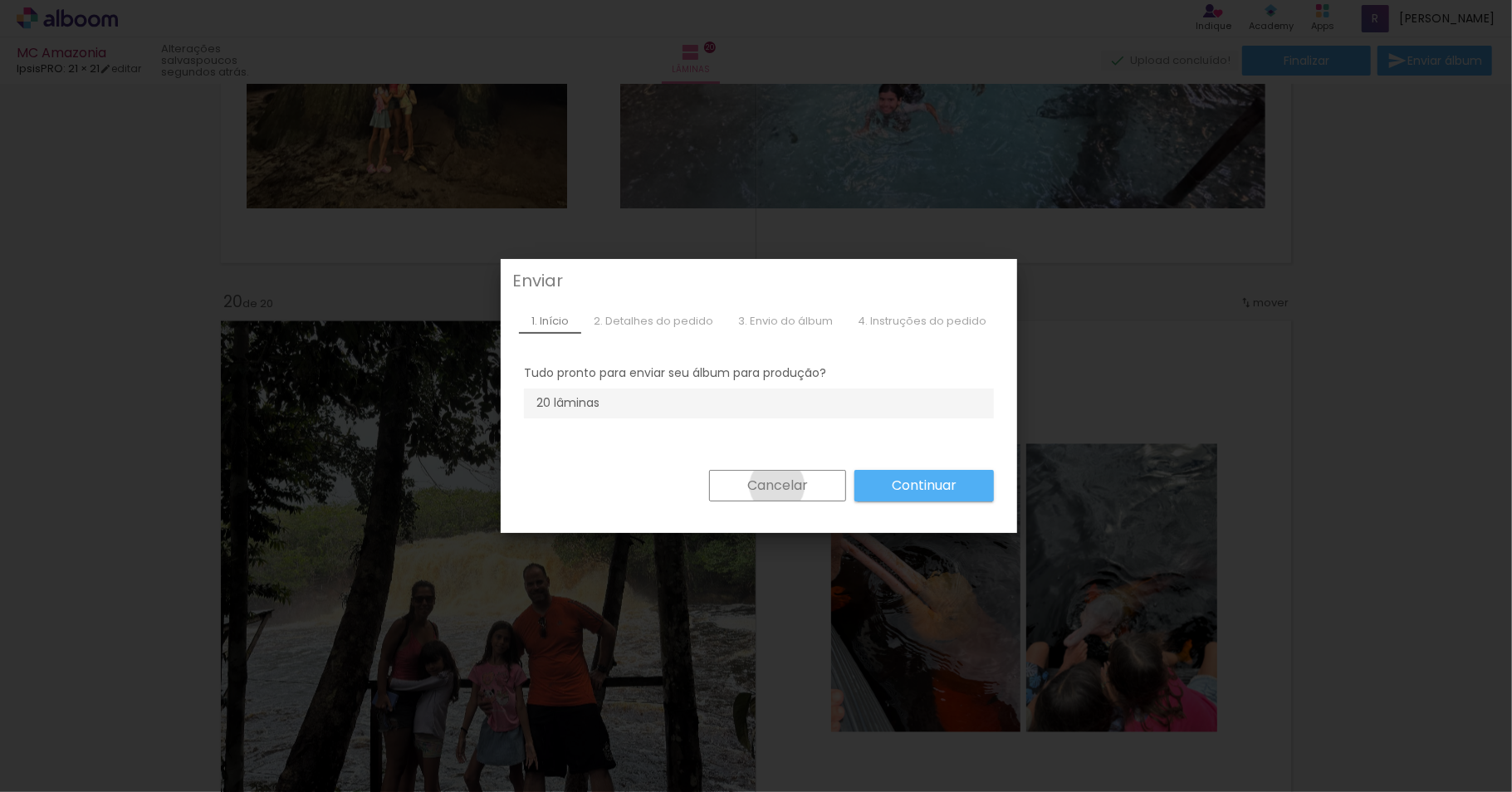
click at [0, 0] on slot "Cancelar" at bounding box center [0, 0] width 0 height 0
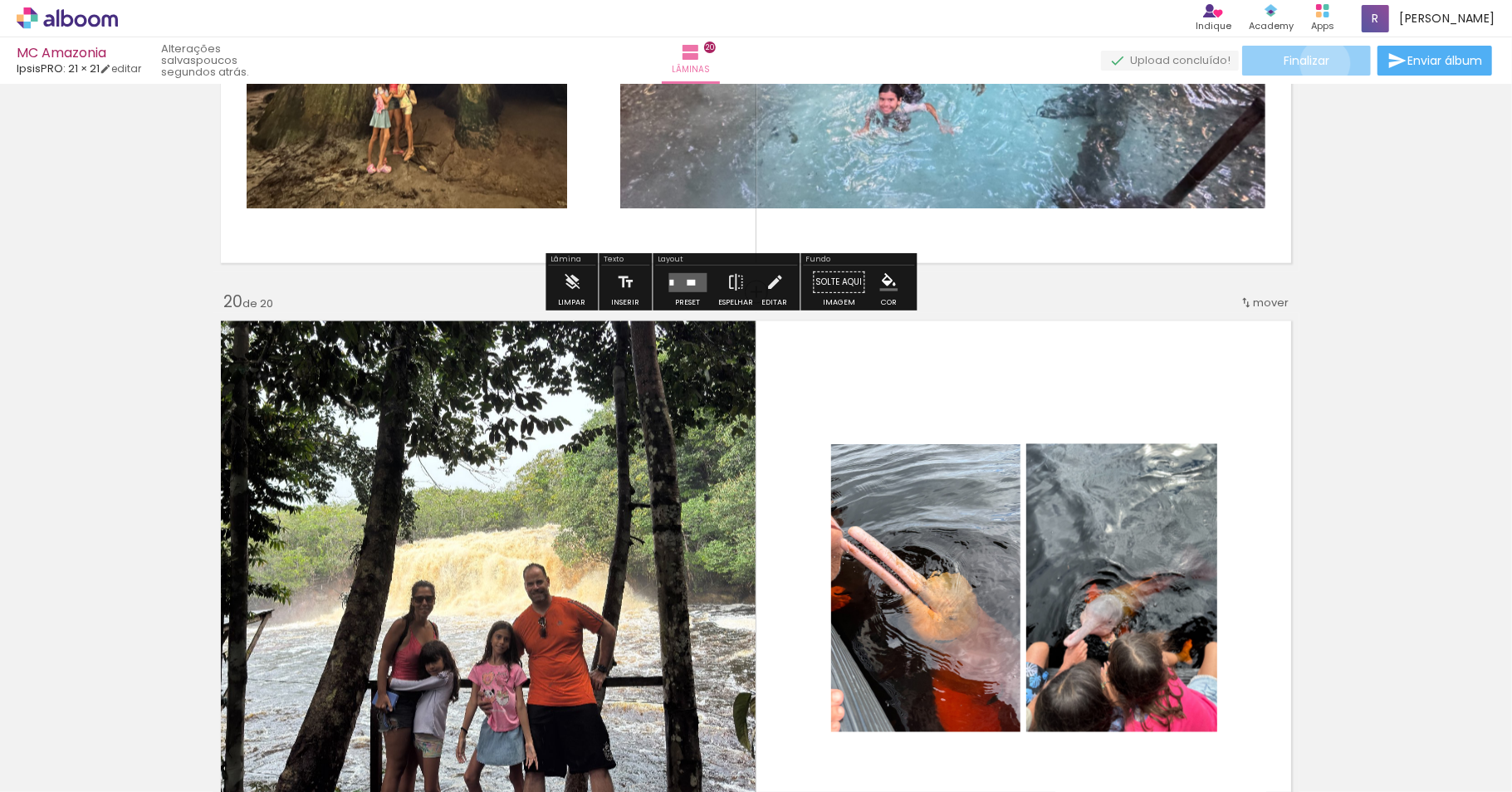
click at [1319, 63] on span "Finalizar" at bounding box center [1306, 60] width 45 height 12
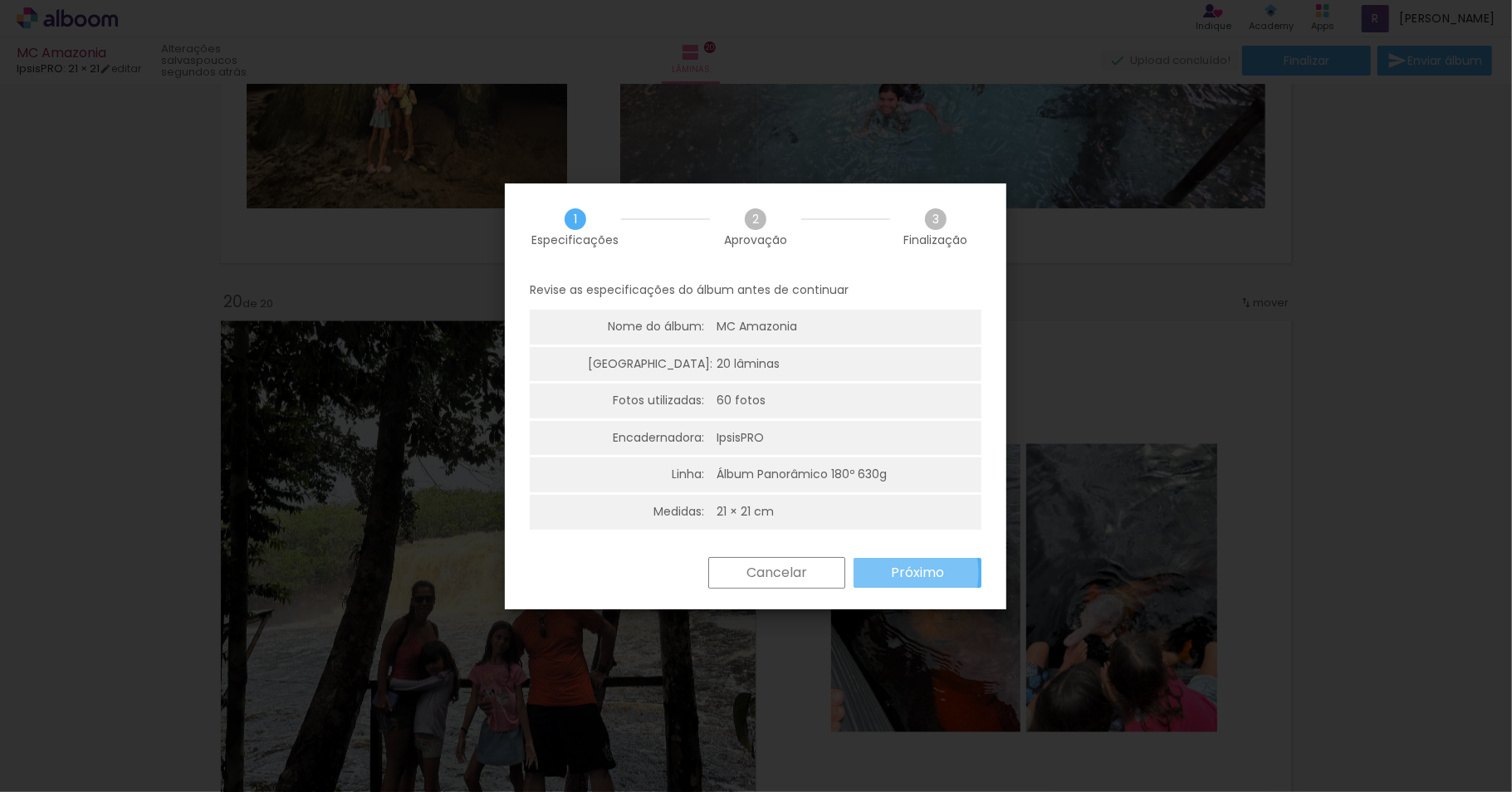
click at [0, 0] on slot "Próximo" at bounding box center [0, 0] width 0 height 0
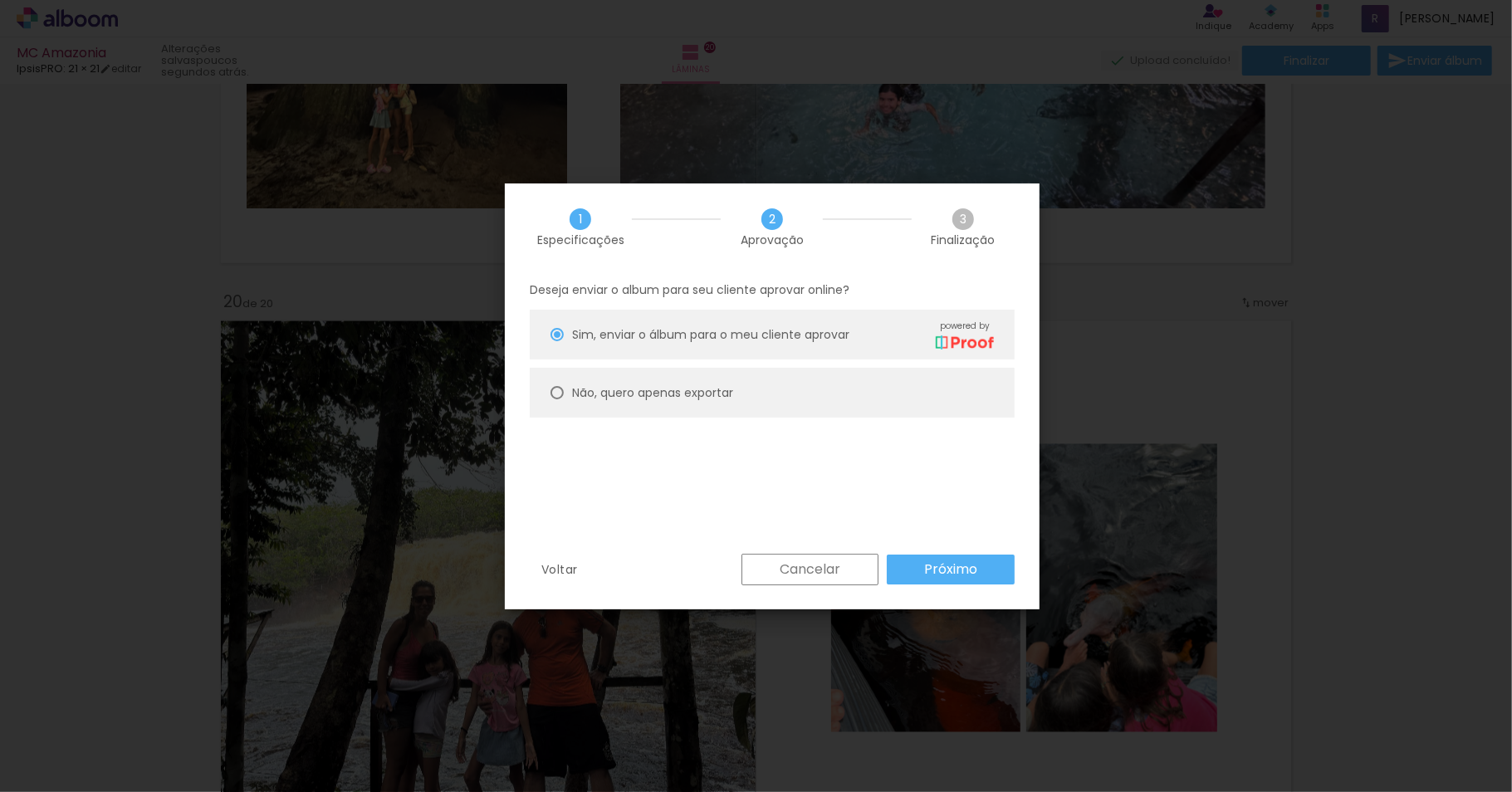
click at [555, 341] on div at bounding box center [556, 335] width 14 height 14
type paper-radio-button "on"
click at [556, 329] on div at bounding box center [556, 335] width 14 height 14
type paper-radio-button "on"
click at [0, 0] on slot "Próximo" at bounding box center [0, 0] width 0 height 0
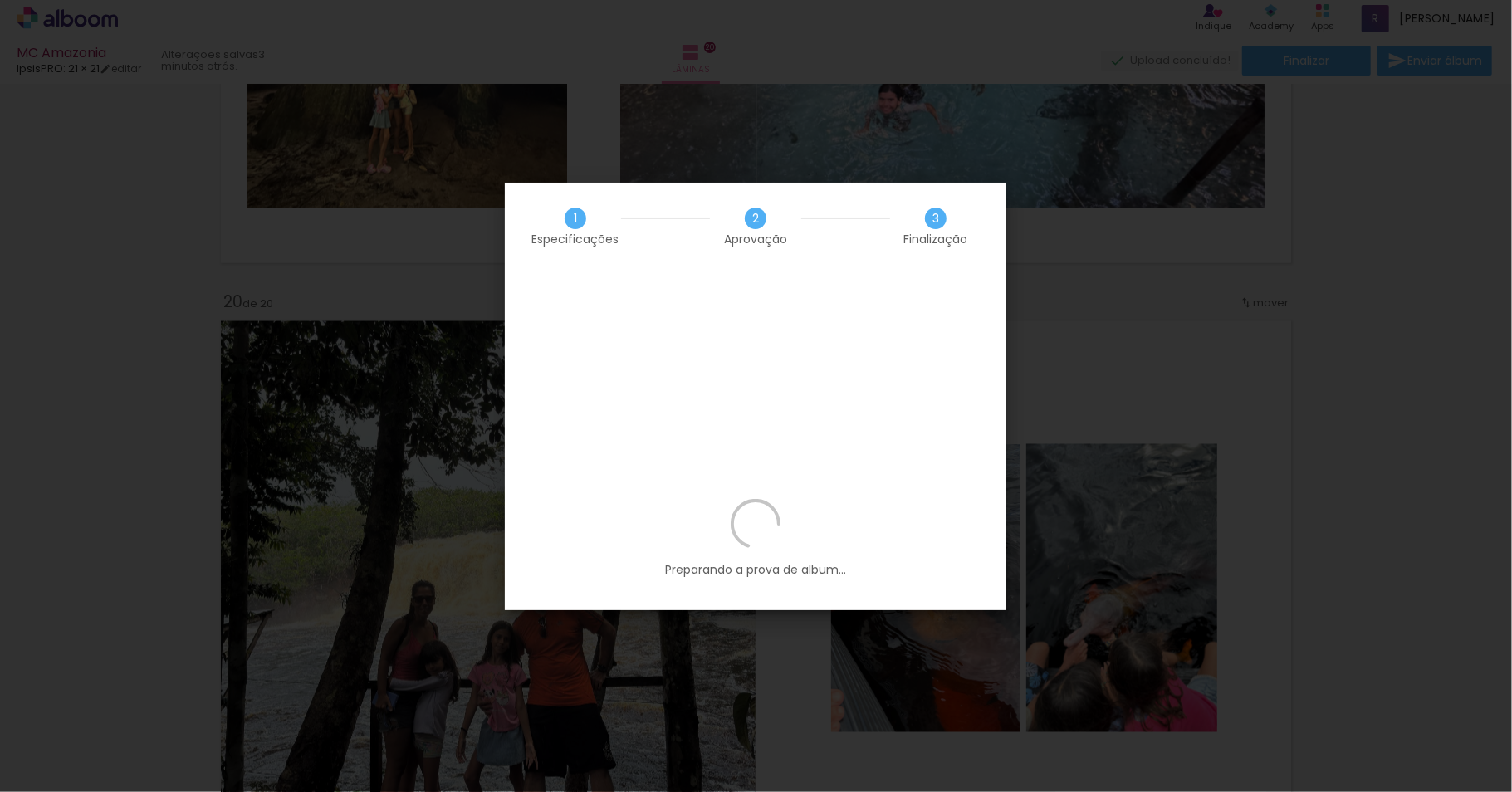
scroll to position [0, 2322]
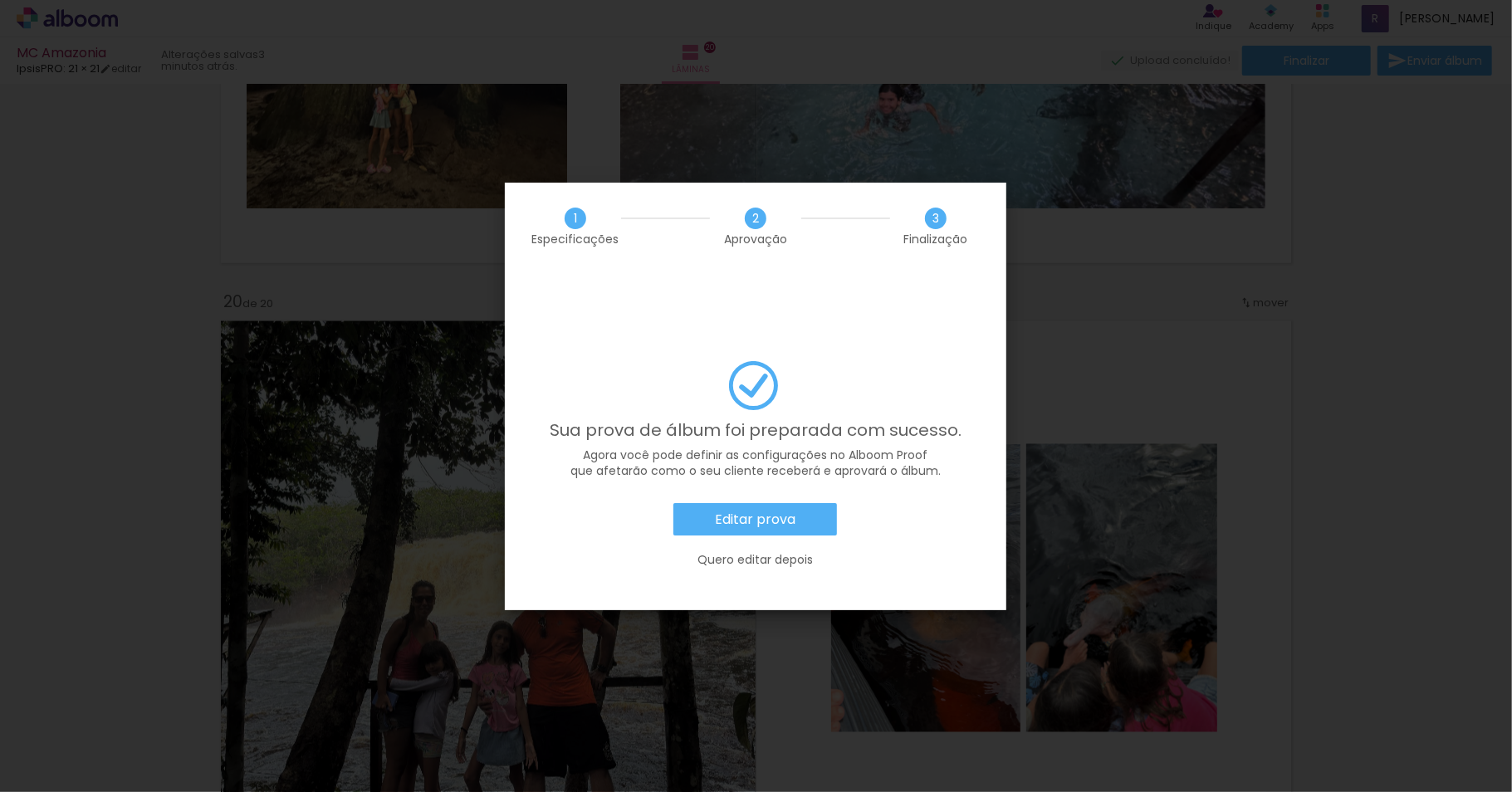
click at [0, 0] on slot "Editar prova" at bounding box center [0, 0] width 0 height 0
